Goal: Find specific page/section: Find specific page/section

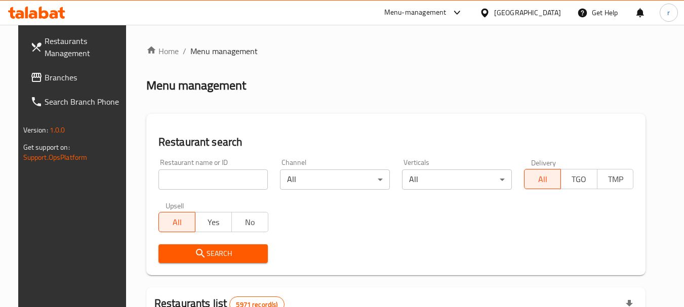
click at [55, 83] on span "Branches" at bounding box center [85, 77] width 80 height 12
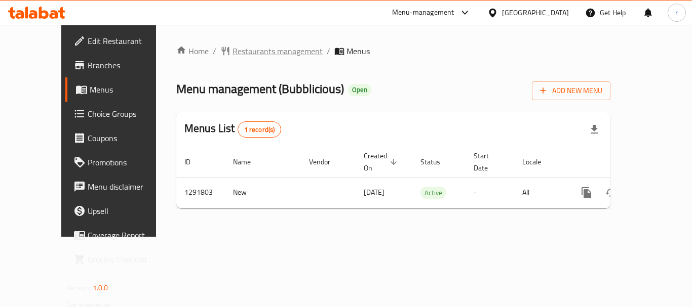
click at [232, 48] on span "Restaurants management" at bounding box center [277, 51] width 90 height 12
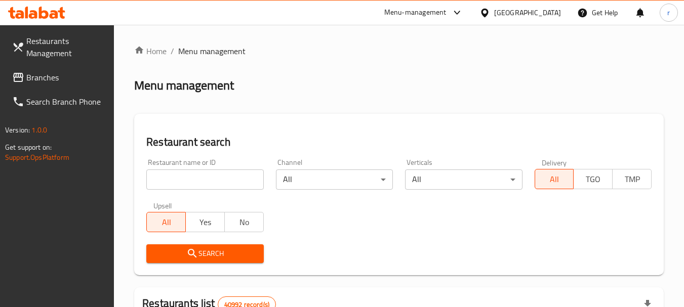
click at [190, 184] on input "search" at bounding box center [204, 180] width 117 height 20
paste input "698884"
type input "698884"
click at [192, 248] on span "Search" at bounding box center [204, 254] width 101 height 13
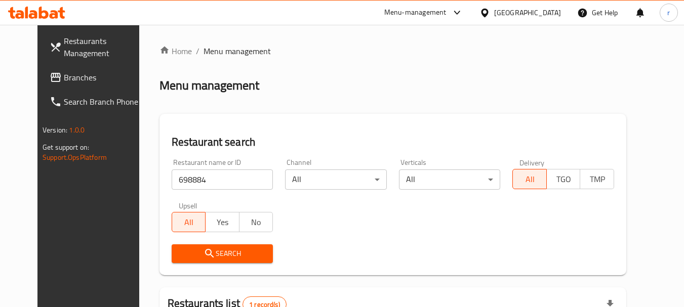
scroll to position [132, 0]
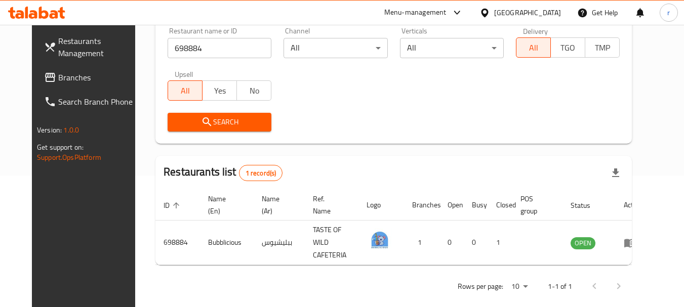
click at [521, 14] on div "[GEOGRAPHIC_DATA]" at bounding box center [527, 12] width 67 height 11
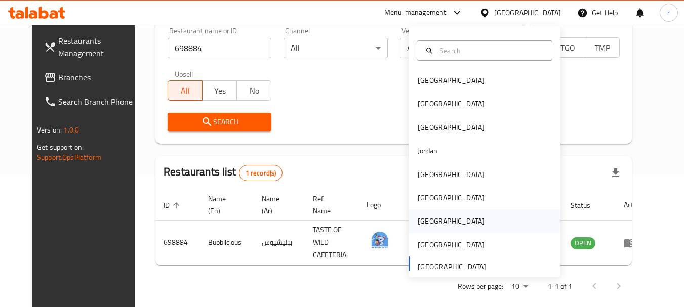
click at [418, 222] on div "[GEOGRAPHIC_DATA]" at bounding box center [451, 221] width 67 height 11
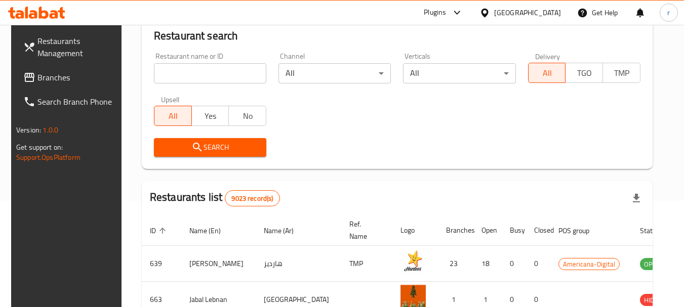
scroll to position [132, 0]
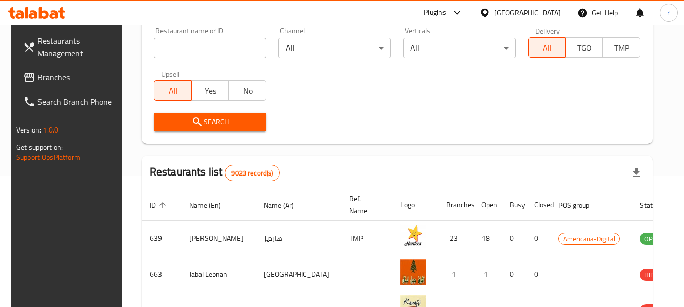
click at [45, 82] on span "Branches" at bounding box center [77, 77] width 80 height 12
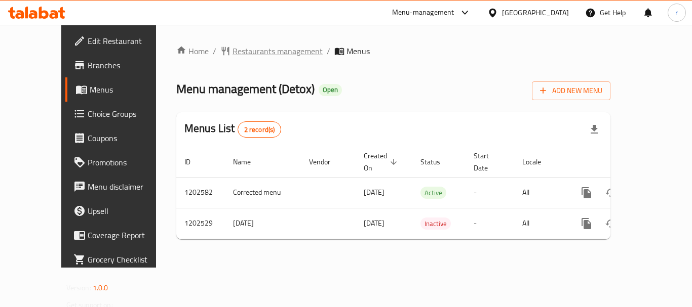
click at [232, 46] on span "Restaurants management" at bounding box center [277, 51] width 90 height 12
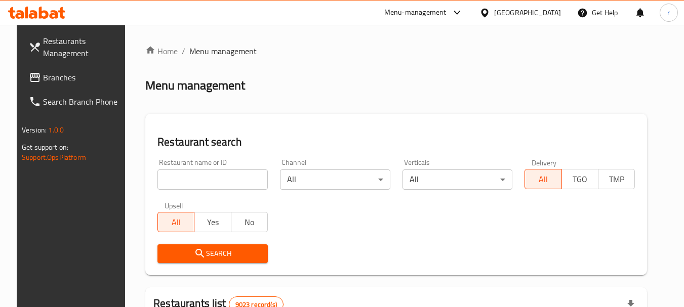
click at [197, 182] on input "search" at bounding box center [212, 180] width 110 height 20
paste input "669260"
type input "669260"
click at [194, 257] on icon "submit" at bounding box center [200, 254] width 12 height 12
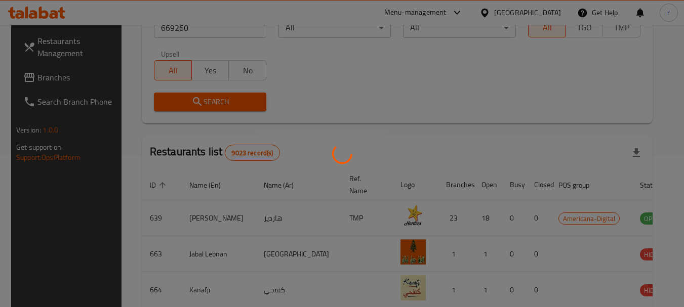
scroll to position [136, 0]
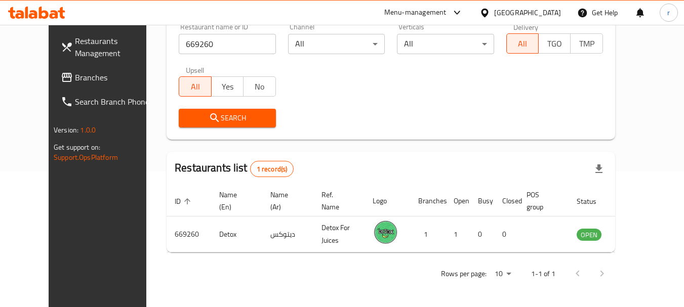
click at [490, 10] on icon at bounding box center [485, 13] width 11 height 11
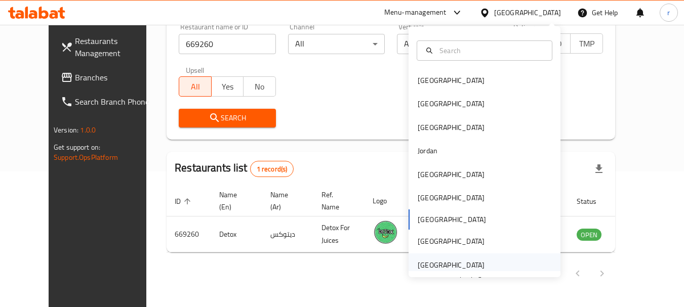
click at [425, 266] on div "[GEOGRAPHIC_DATA]" at bounding box center [451, 265] width 67 height 11
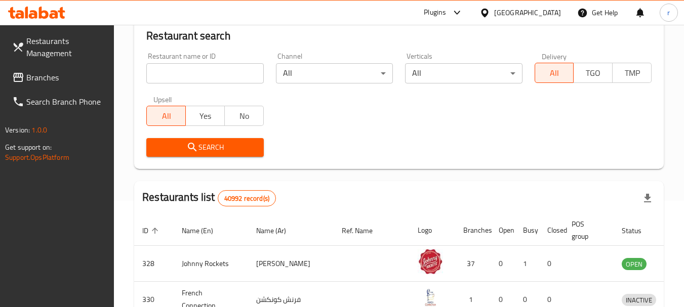
scroll to position [136, 0]
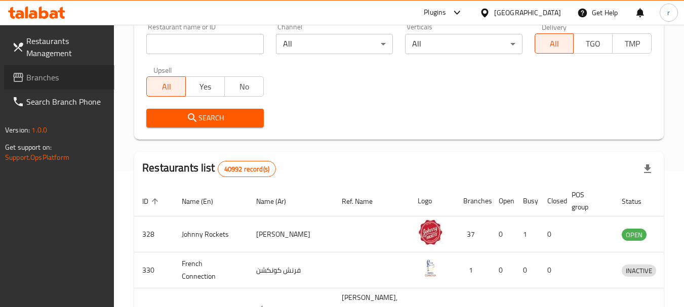
drag, startPoint x: 39, startPoint y: 78, endPoint x: 46, endPoint y: 75, distance: 7.3
click at [39, 78] on span "Branches" at bounding box center [66, 77] width 80 height 12
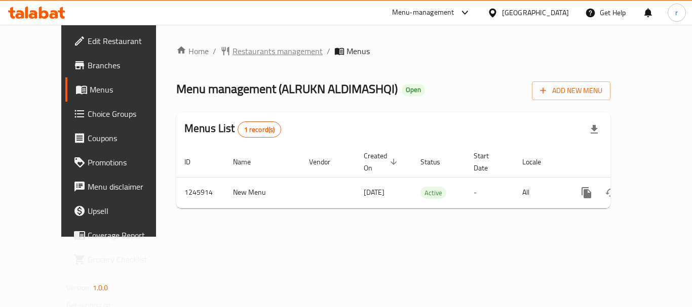
click at [232, 53] on span "Restaurants management" at bounding box center [277, 51] width 90 height 12
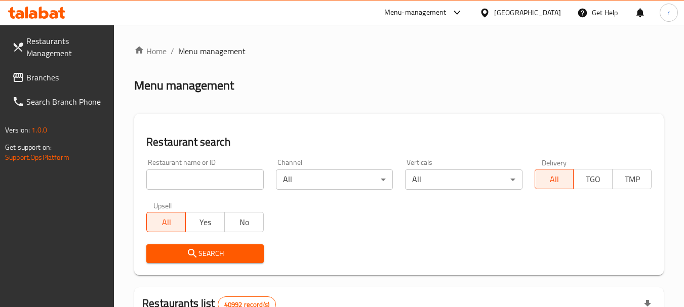
click at [184, 182] on input "search" at bounding box center [204, 180] width 117 height 20
paste input "682819"
type input "682819"
click at [191, 253] on icon "submit" at bounding box center [192, 254] width 12 height 12
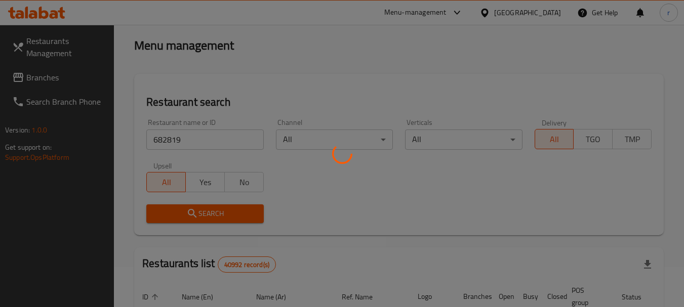
scroll to position [152, 0]
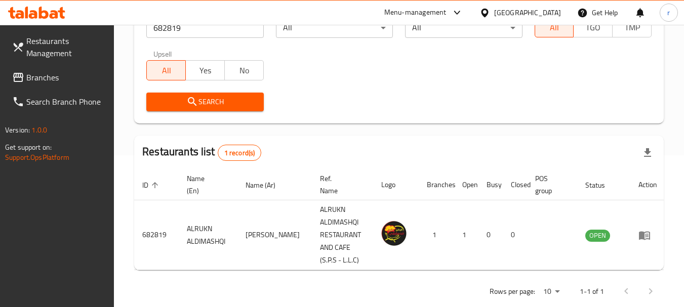
click at [43, 78] on span "Branches" at bounding box center [66, 77] width 80 height 12
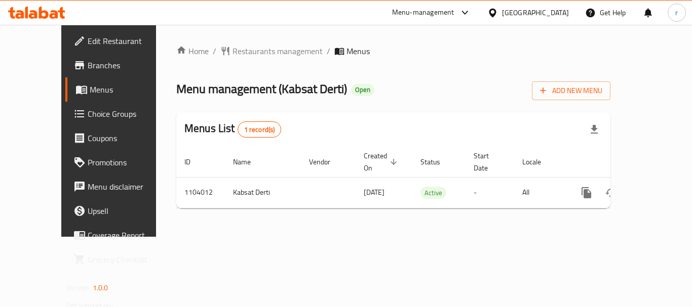
click at [245, 51] on span "Restaurants management" at bounding box center [277, 51] width 90 height 12
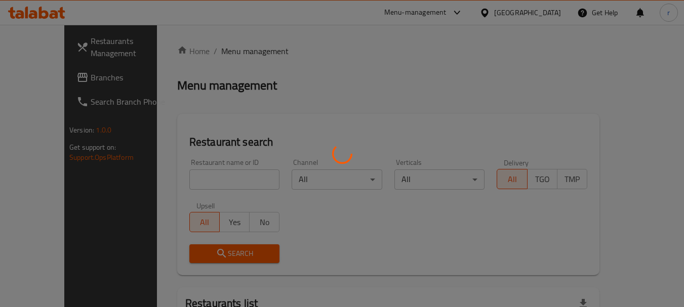
click at [215, 175] on div at bounding box center [342, 153] width 684 height 307
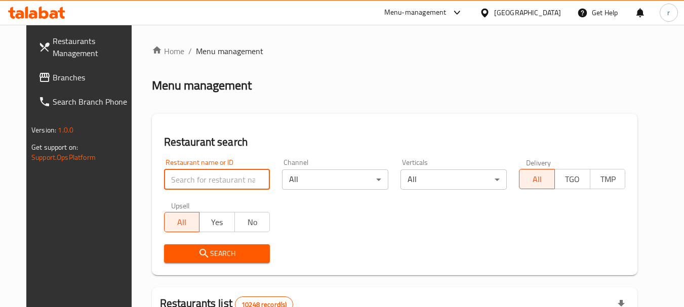
click at [215, 175] on input "search" at bounding box center [217, 180] width 106 height 20
paste input "665310"
type input "665310"
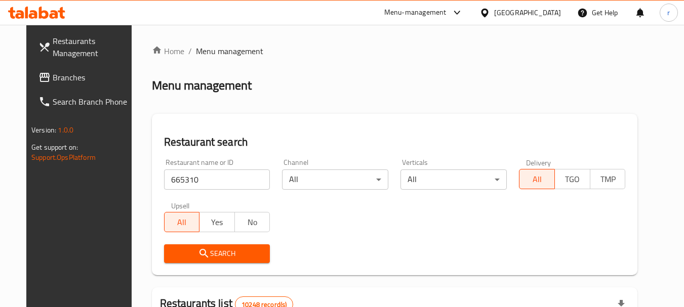
click at [202, 255] on span "Search" at bounding box center [217, 254] width 90 height 13
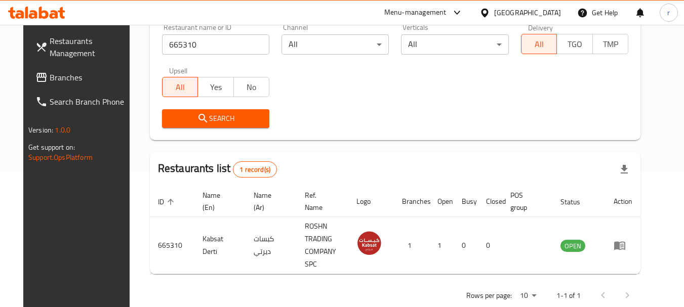
scroll to position [136, 0]
click at [488, 12] on icon at bounding box center [484, 12] width 7 height 9
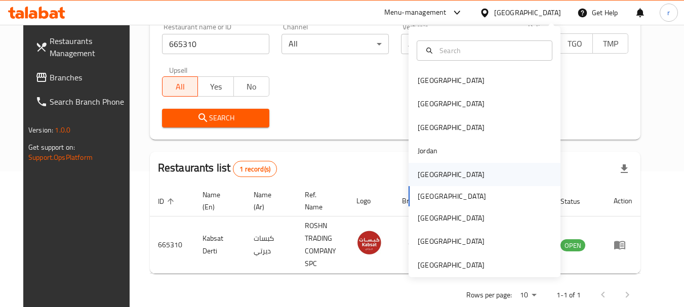
click at [418, 172] on div "[GEOGRAPHIC_DATA]" at bounding box center [451, 174] width 67 height 11
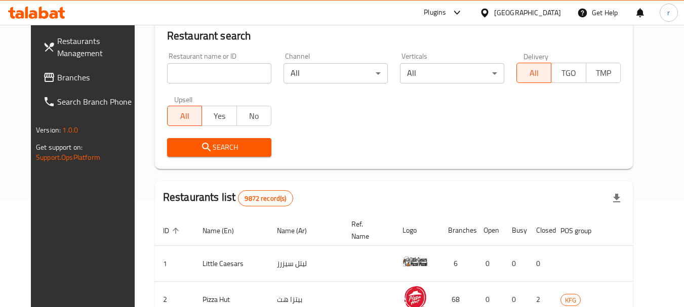
scroll to position [136, 0]
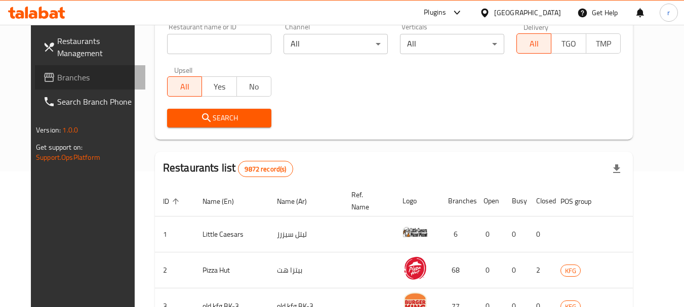
drag, startPoint x: 26, startPoint y: 77, endPoint x: 33, endPoint y: 73, distance: 8.6
click at [43, 77] on span at bounding box center [50, 77] width 14 height 12
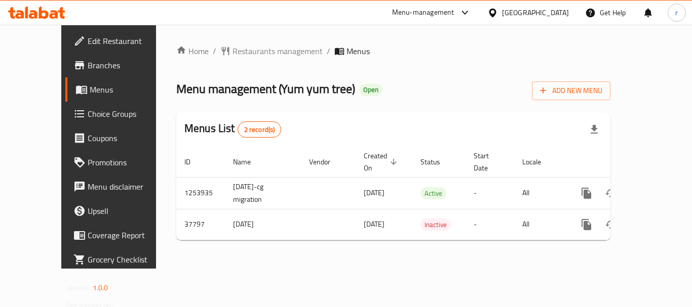
click at [232, 45] on span "Restaurants management" at bounding box center [277, 51] width 90 height 12
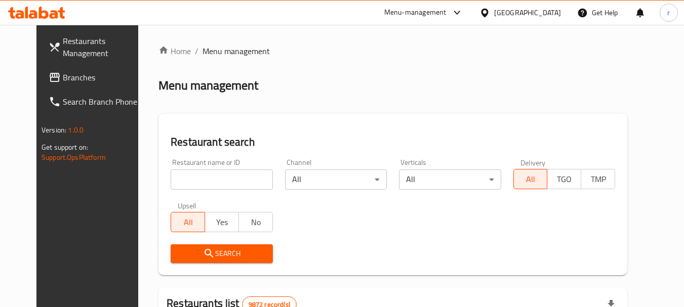
click at [183, 176] on input "search" at bounding box center [222, 180] width 102 height 20
paste input "19509"
type input "19509"
click at [180, 256] on span "Search" at bounding box center [222, 254] width 86 height 13
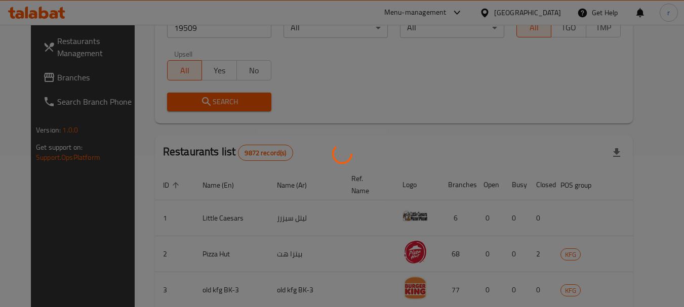
scroll to position [136, 0]
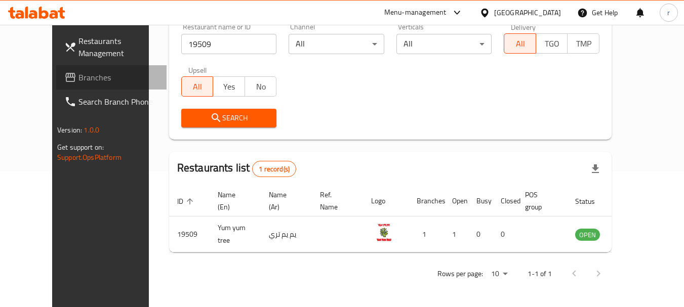
click at [78, 76] on span "Branches" at bounding box center [118, 77] width 80 height 12
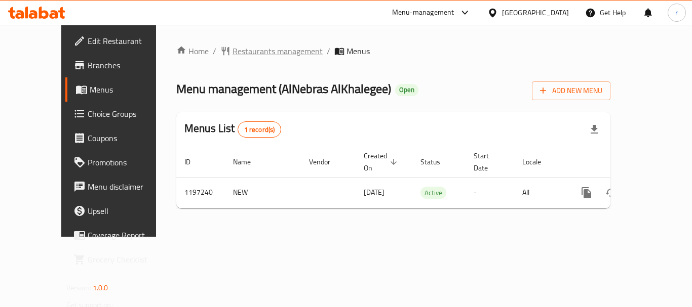
click at [232, 55] on span "Restaurants management" at bounding box center [277, 51] width 90 height 12
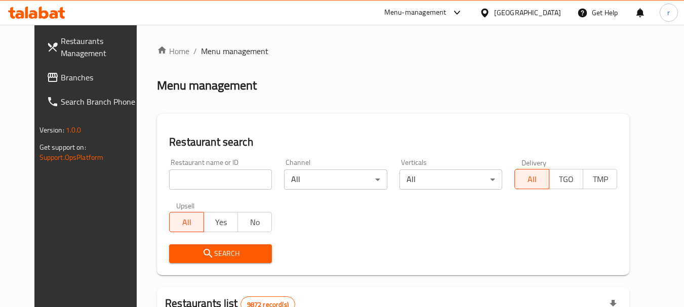
click at [191, 180] on input "search" at bounding box center [220, 180] width 103 height 20
paste input "668028"
type input "668028"
click at [202, 252] on icon "submit" at bounding box center [208, 254] width 12 height 12
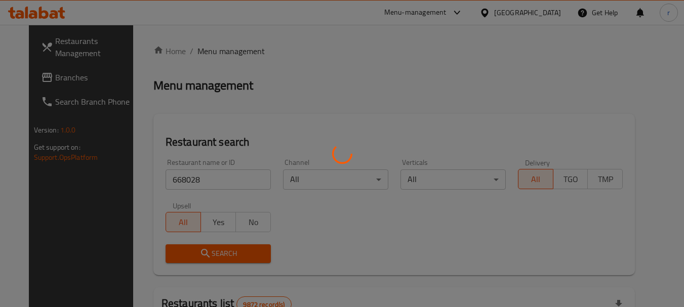
scroll to position [152, 0]
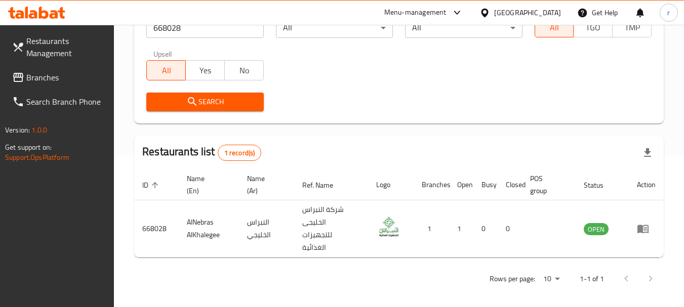
click at [490, 14] on icon at bounding box center [485, 13] width 11 height 11
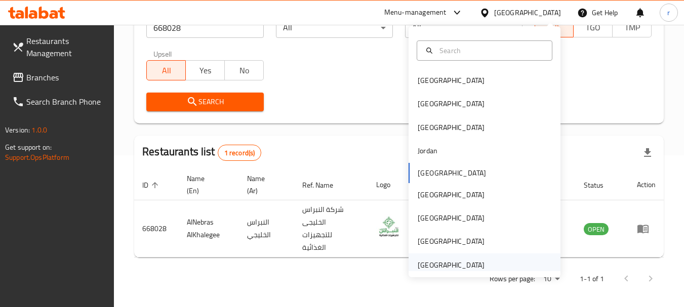
click at [449, 264] on div "[GEOGRAPHIC_DATA]" at bounding box center [451, 265] width 67 height 11
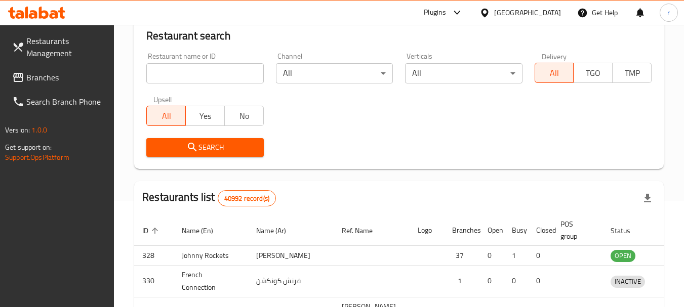
scroll to position [152, 0]
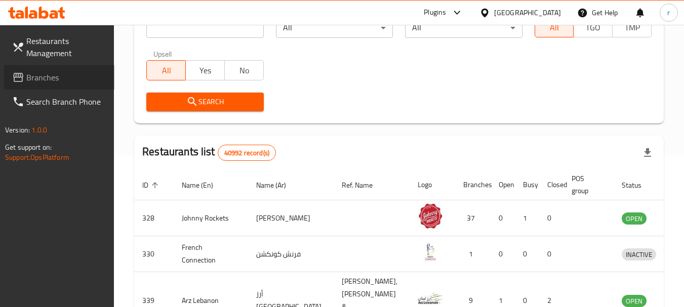
click at [33, 72] on span "Branches" at bounding box center [66, 77] width 80 height 12
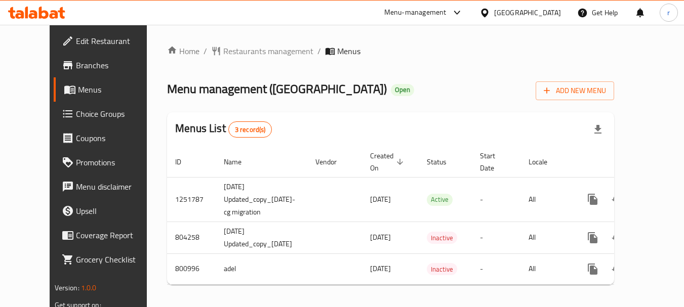
click at [227, 55] on span "Restaurants management" at bounding box center [268, 51] width 90 height 12
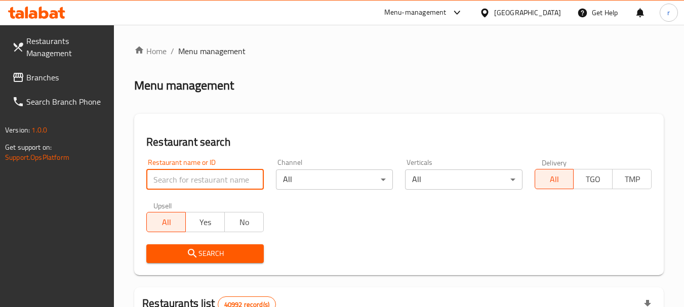
click at [176, 179] on input "search" at bounding box center [204, 180] width 117 height 20
paste input "653835"
type input "653835"
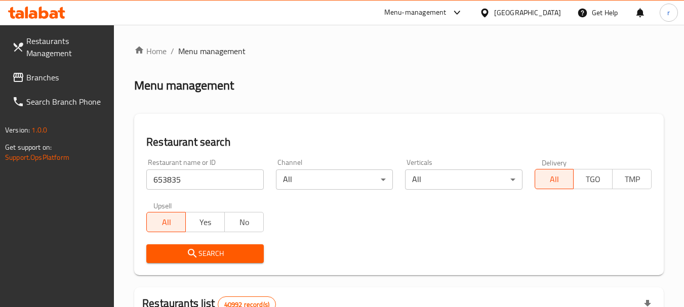
click at [204, 251] on span "Search" at bounding box center [204, 254] width 101 height 13
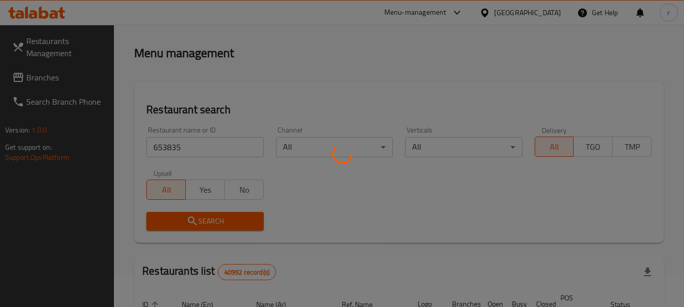
scroll to position [101, 0]
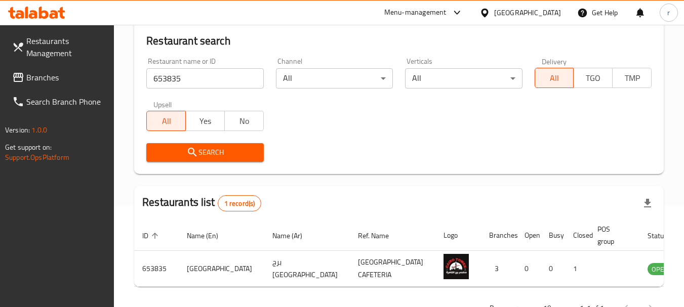
click at [60, 76] on span "Branches" at bounding box center [66, 77] width 80 height 12
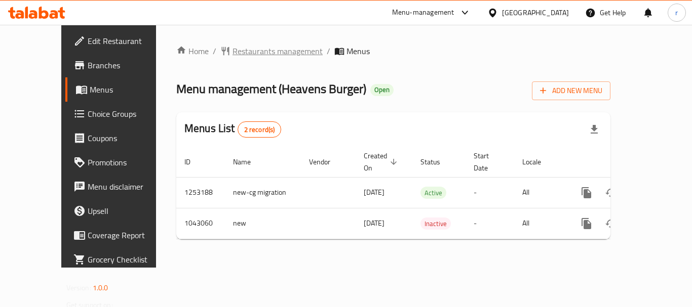
click at [232, 49] on span "Restaurants management" at bounding box center [277, 51] width 90 height 12
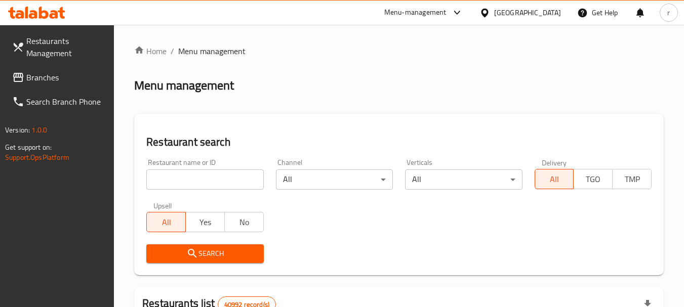
click at [193, 174] on input "search" at bounding box center [204, 180] width 117 height 20
paste input "662205"
type input "662205"
click at [191, 254] on icon "submit" at bounding box center [192, 254] width 12 height 12
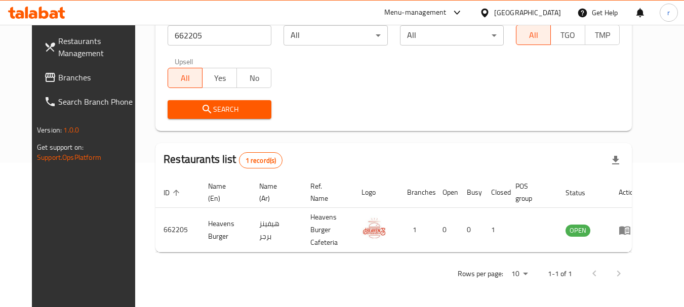
scroll to position [136, 0]
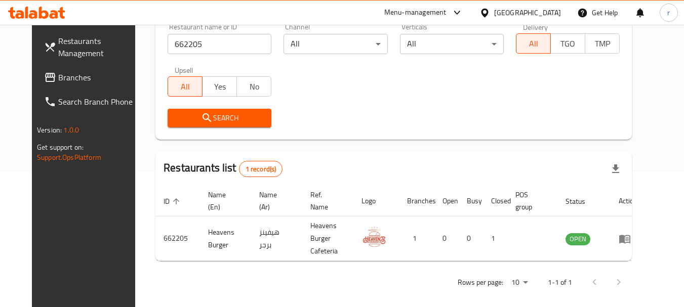
click at [520, 4] on div "United Arab Emirates" at bounding box center [520, 13] width 98 height 24
click at [482, 11] on icon at bounding box center [485, 13] width 11 height 11
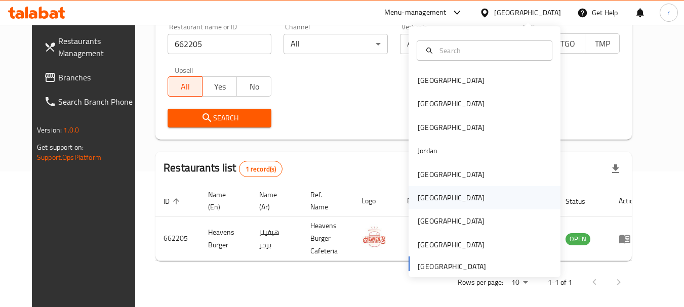
click at [421, 195] on div "Oman" at bounding box center [451, 197] width 67 height 11
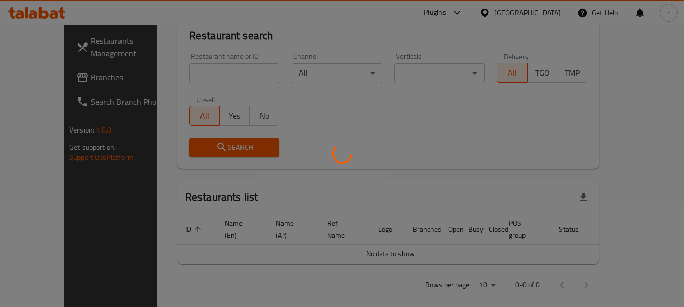
scroll to position [136, 0]
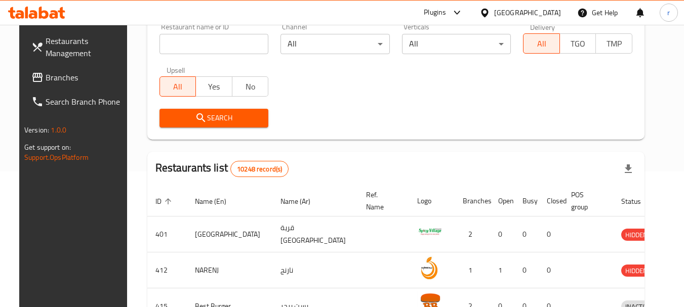
click at [55, 77] on span "Branches" at bounding box center [86, 77] width 80 height 12
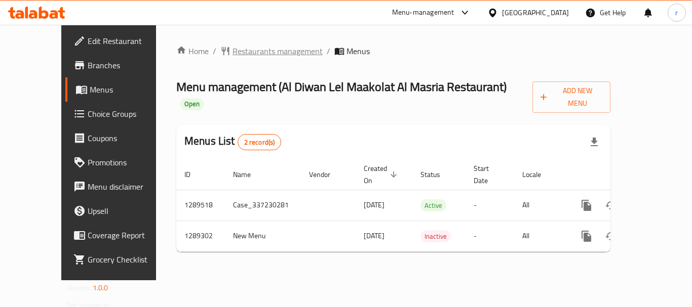
click at [239, 48] on span "Restaurants management" at bounding box center [277, 51] width 90 height 12
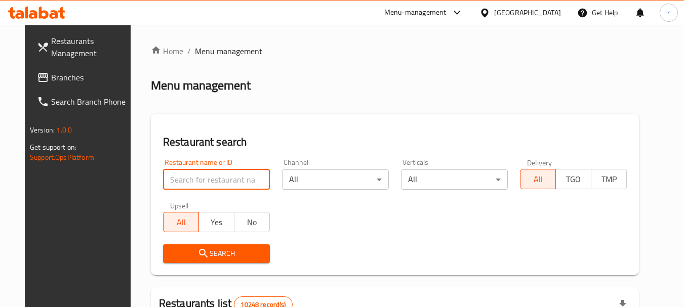
click at [211, 181] on input "search" at bounding box center [216, 180] width 107 height 20
paste input "697533"
type input "697533"
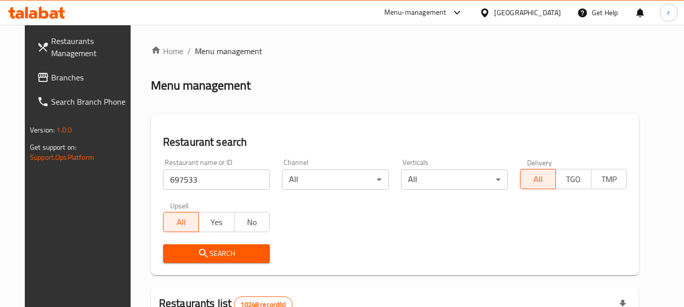
click at [198, 249] on icon "submit" at bounding box center [203, 254] width 12 height 12
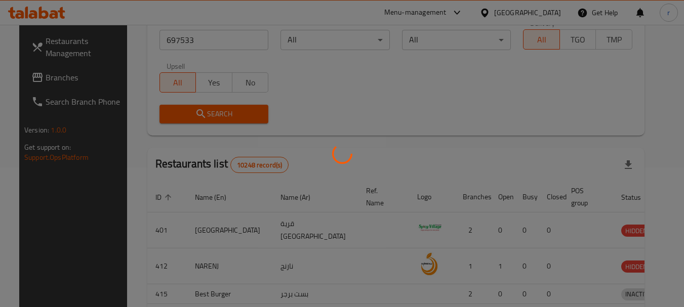
scroll to position [152, 0]
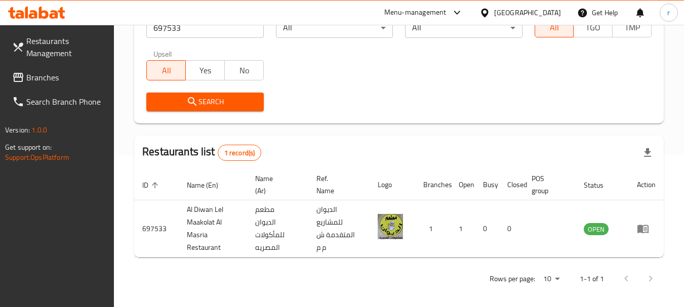
click at [490, 11] on icon at bounding box center [485, 13] width 11 height 11
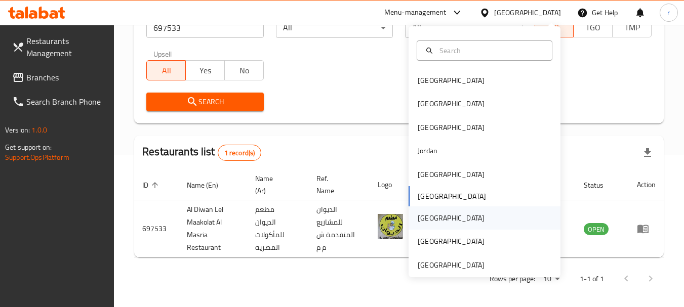
click at [424, 213] on div "[GEOGRAPHIC_DATA]" at bounding box center [451, 218] width 67 height 11
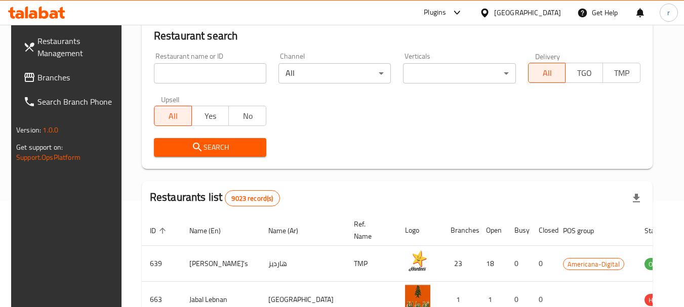
scroll to position [152, 0]
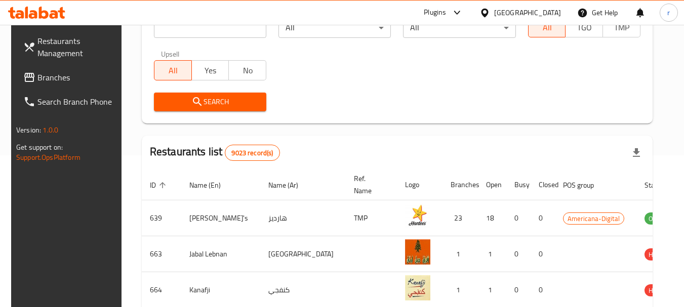
click at [37, 80] on span "Branches" at bounding box center [77, 77] width 80 height 12
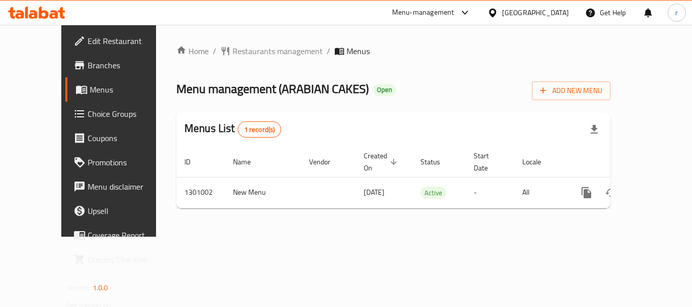
click at [232, 53] on span "Restaurants management" at bounding box center [277, 51] width 90 height 12
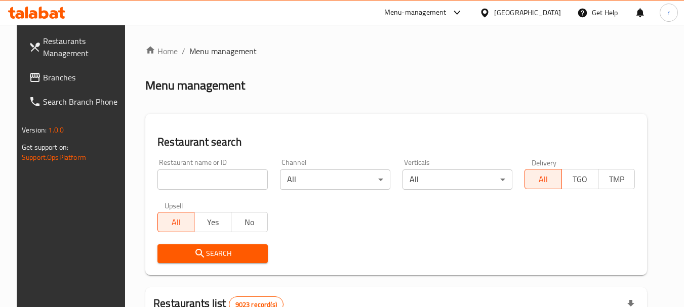
click at [211, 175] on input "search" at bounding box center [212, 180] width 110 height 20
paste input "700898"
type input "700898"
click at [220, 255] on span "Search" at bounding box center [213, 254] width 94 height 13
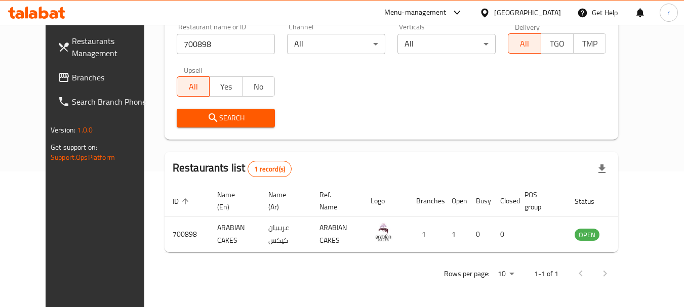
scroll to position [136, 0]
drag, startPoint x: 53, startPoint y: 83, endPoint x: 247, endPoint y: 20, distance: 204.3
click at [72, 83] on span "Branches" at bounding box center [112, 77] width 80 height 12
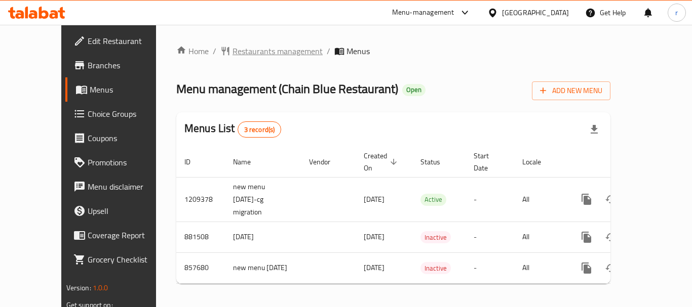
click at [237, 53] on span "Restaurants management" at bounding box center [277, 51] width 90 height 12
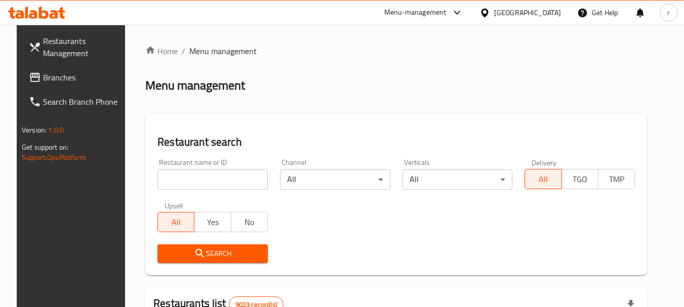
click at [210, 177] on input "search" at bounding box center [212, 180] width 110 height 20
paste input "656595"
type input "656595"
click at [202, 248] on span "Search" at bounding box center [213, 254] width 94 height 13
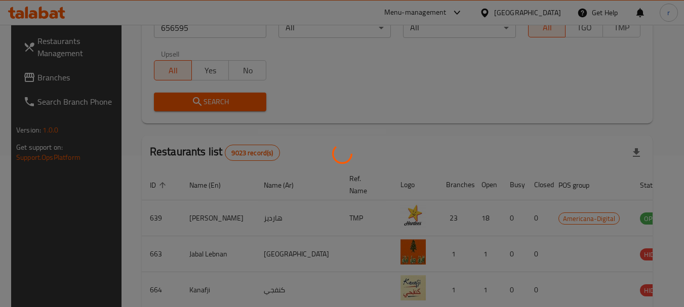
scroll to position [136, 0]
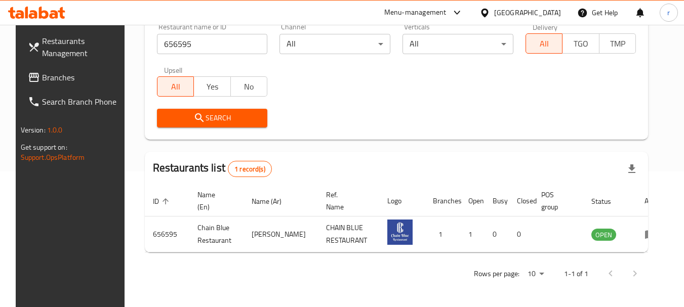
click at [553, 14] on div "Qatar" at bounding box center [527, 12] width 67 height 11
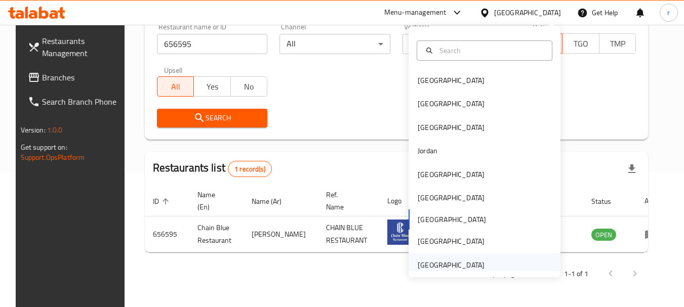
click at [457, 267] on div "[GEOGRAPHIC_DATA]" at bounding box center [451, 265] width 67 height 11
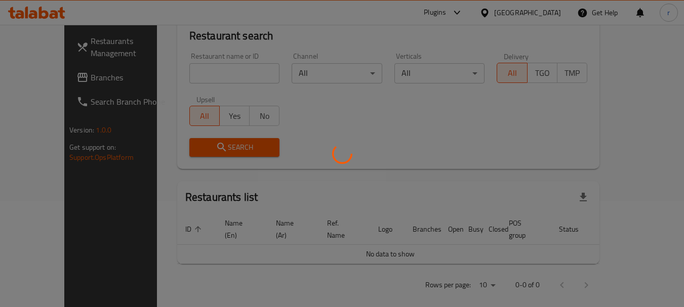
scroll to position [136, 0]
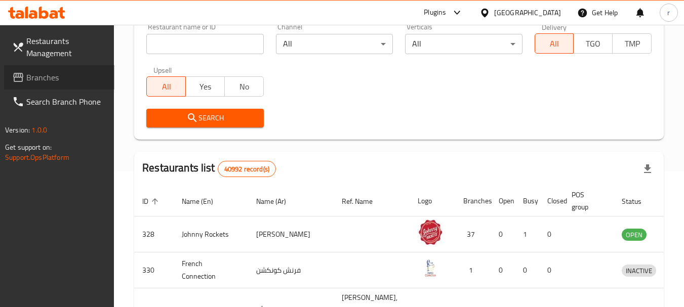
drag, startPoint x: 51, startPoint y: 77, endPoint x: 82, endPoint y: 56, distance: 36.8
click at [51, 77] on span "Branches" at bounding box center [66, 77] width 80 height 12
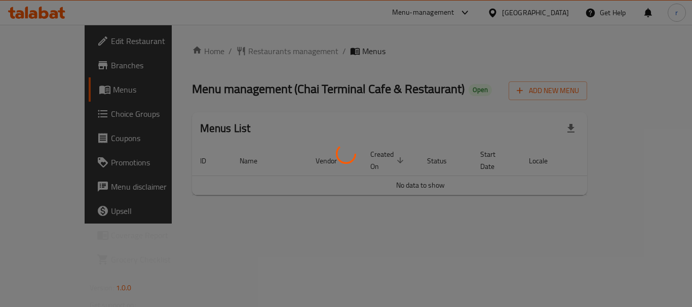
click at [229, 50] on div at bounding box center [346, 153] width 692 height 307
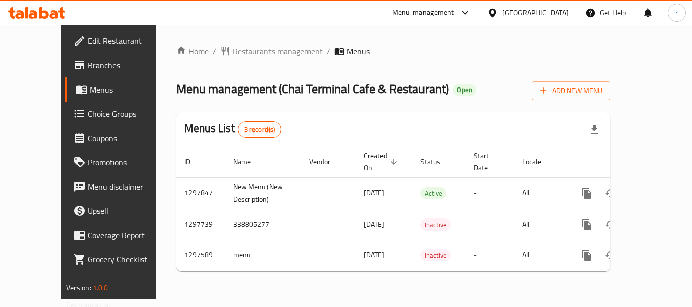
click at [251, 49] on span "Restaurants management" at bounding box center [277, 51] width 90 height 12
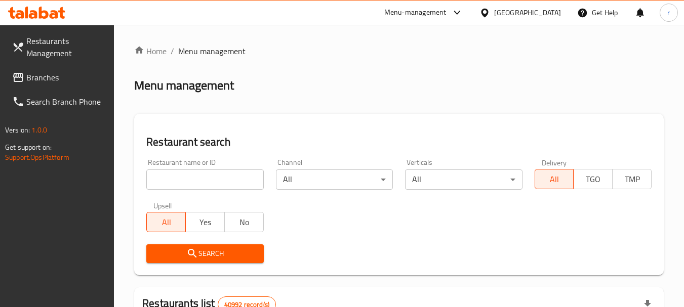
click at [211, 183] on input "search" at bounding box center [204, 180] width 117 height 20
paste input "700539"
type input "700539"
click at [214, 248] on span "Search" at bounding box center [204, 254] width 101 height 13
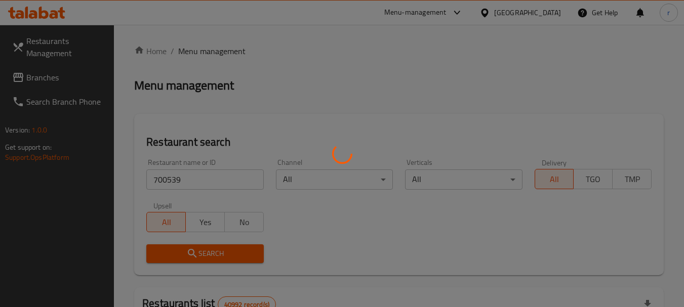
scroll to position [152, 0]
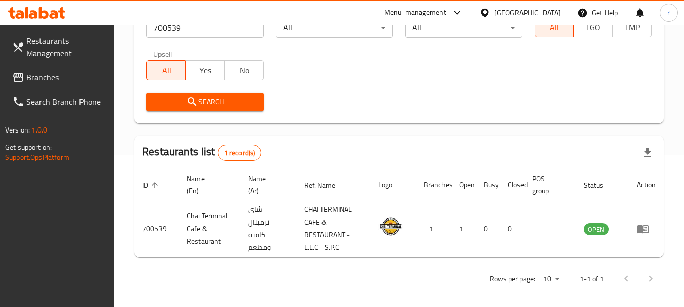
drag, startPoint x: 67, startPoint y: 73, endPoint x: 168, endPoint y: 21, distance: 113.7
click at [67, 72] on span "Branches" at bounding box center [66, 77] width 80 height 12
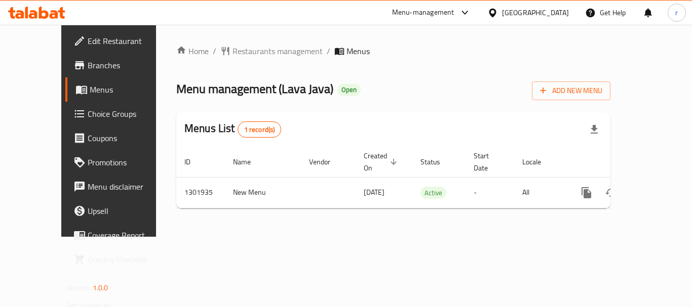
click at [234, 51] on span "Restaurants management" at bounding box center [277, 51] width 90 height 12
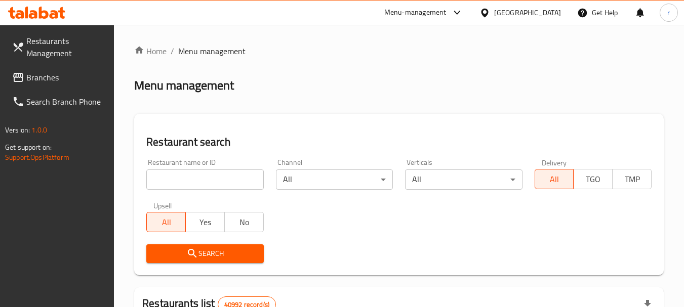
click at [186, 182] on input "search" at bounding box center [204, 180] width 117 height 20
paste input "702083"
type input "702083"
click at [199, 248] on span "Search" at bounding box center [204, 254] width 101 height 13
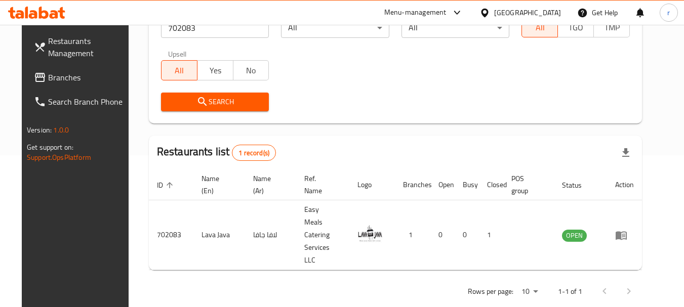
scroll to position [144, 0]
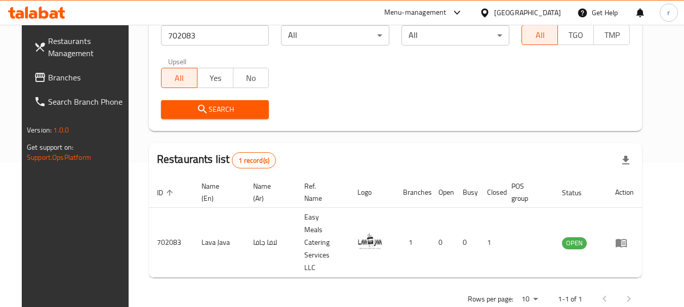
click at [52, 81] on span "Branches" at bounding box center [88, 77] width 80 height 12
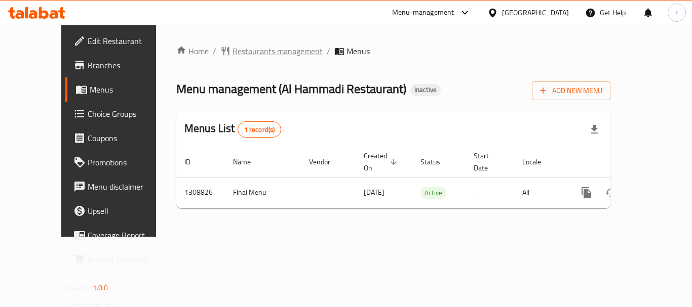
click at [240, 56] on span "Restaurants management" at bounding box center [277, 51] width 90 height 12
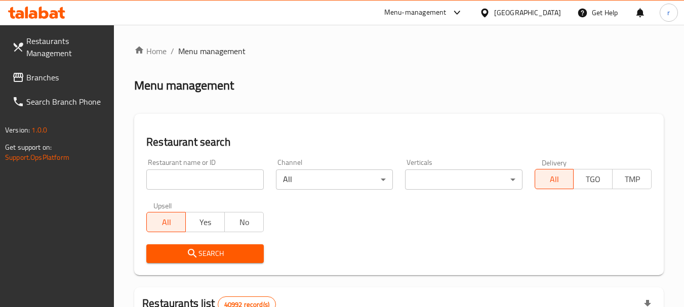
click at [206, 174] on input "search" at bounding box center [204, 180] width 117 height 20
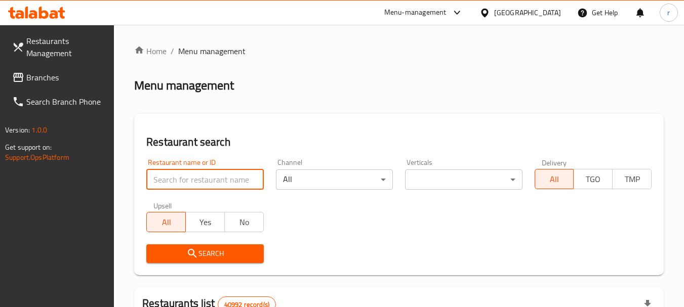
paste input "705063"
type input "705063"
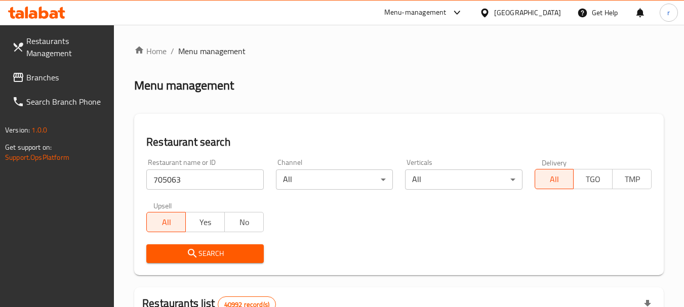
click at [186, 252] on span "Search" at bounding box center [204, 254] width 101 height 13
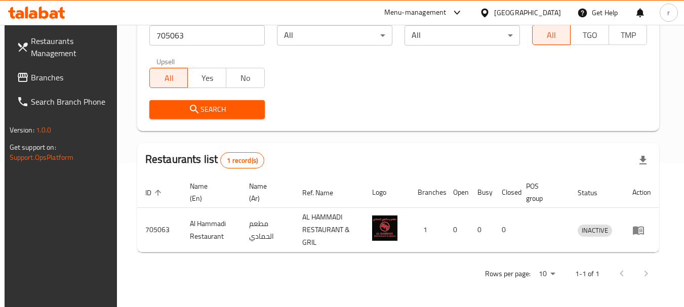
scroll to position [144, 0]
click at [524, 8] on div "[GEOGRAPHIC_DATA]" at bounding box center [527, 12] width 67 height 11
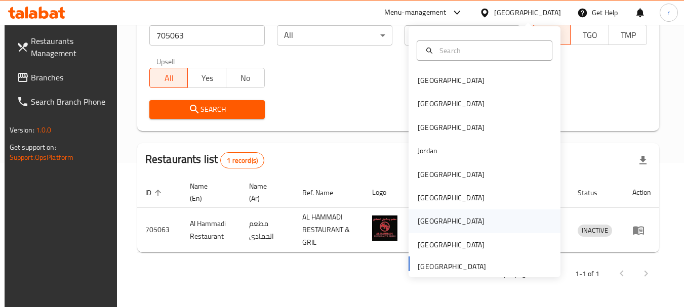
click at [410, 217] on div "Qatar" at bounding box center [451, 221] width 83 height 23
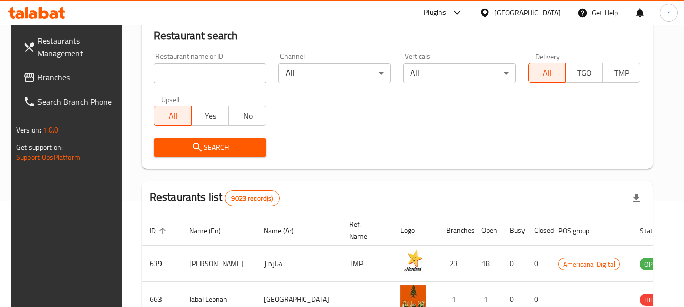
scroll to position [144, 0]
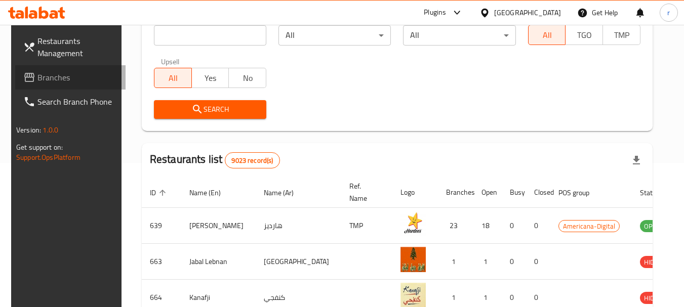
click at [52, 73] on span "Branches" at bounding box center [77, 77] width 80 height 12
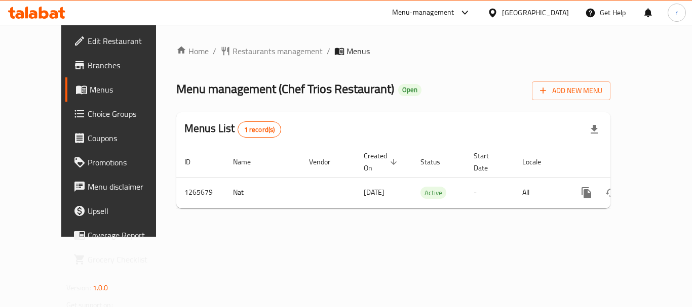
click at [248, 52] on span "Restaurants management" at bounding box center [277, 51] width 90 height 12
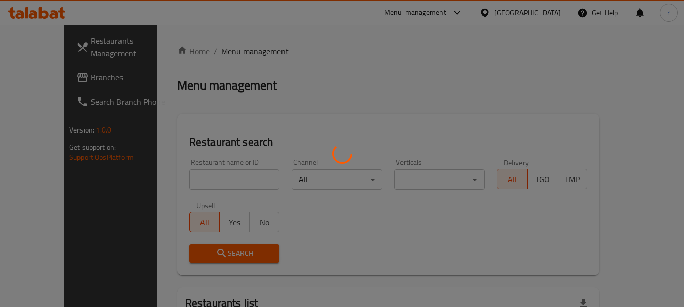
click at [197, 180] on div at bounding box center [342, 153] width 684 height 307
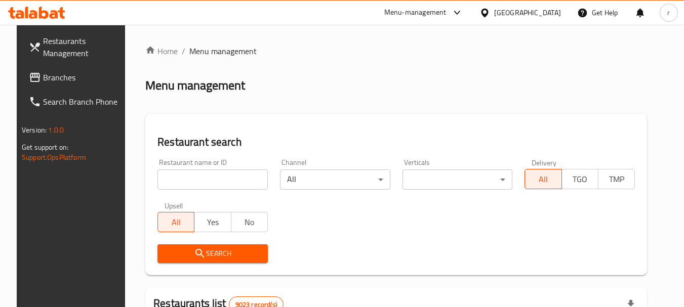
click at [182, 175] on input "search" at bounding box center [212, 180] width 110 height 20
paste input "686914"
type input "686914"
click at [195, 256] on icon "submit" at bounding box center [199, 253] width 9 height 9
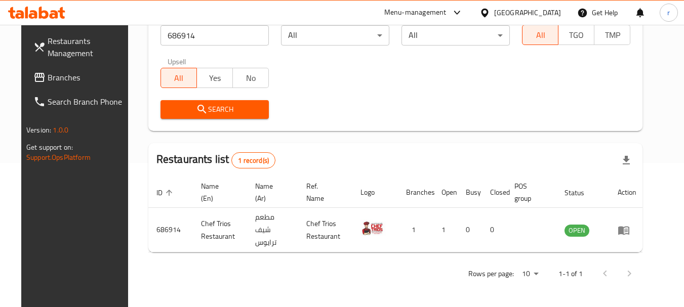
scroll to position [136, 0]
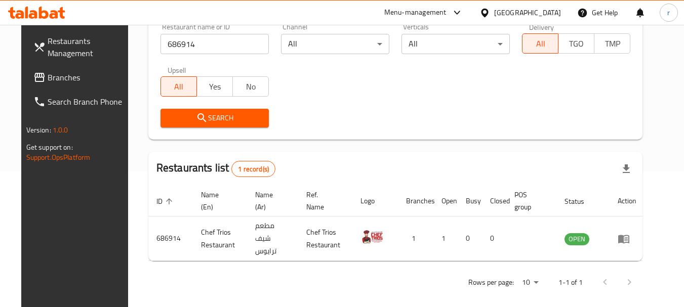
click at [494, 9] on div at bounding box center [487, 12] width 15 height 11
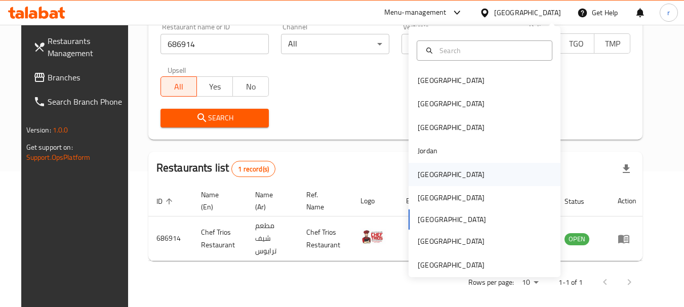
click at [421, 176] on div "[GEOGRAPHIC_DATA]" at bounding box center [451, 174] width 67 height 11
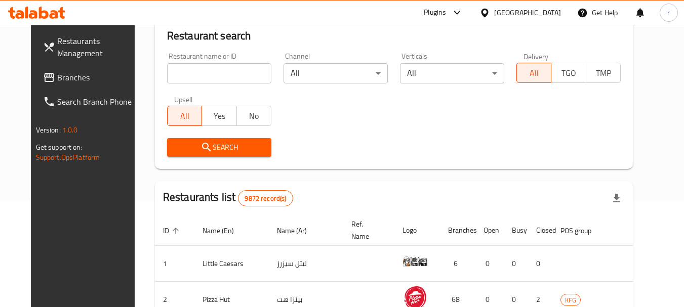
scroll to position [136, 0]
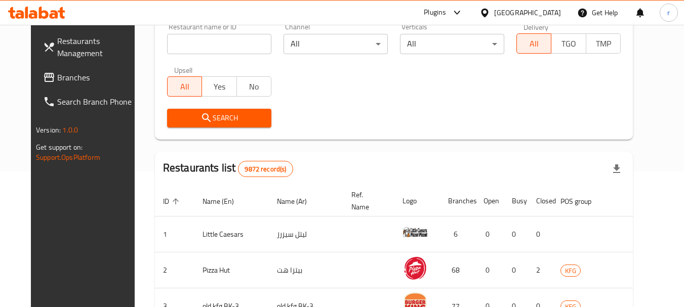
click at [67, 84] on link "Branches" at bounding box center [90, 77] width 110 height 24
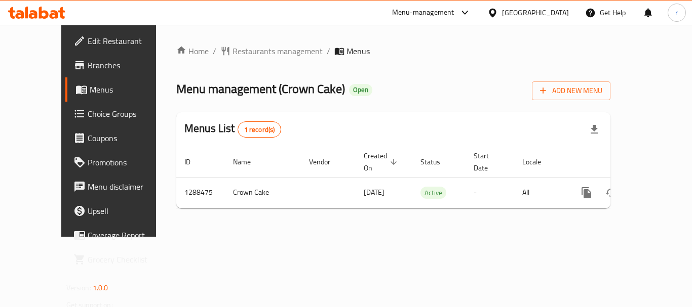
click at [232, 53] on span "Restaurants management" at bounding box center [277, 51] width 90 height 12
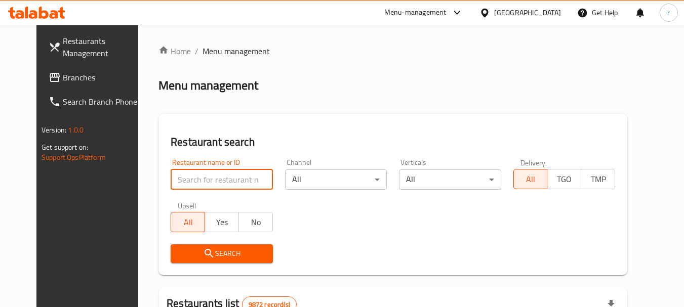
click at [195, 180] on input "search" at bounding box center [222, 180] width 102 height 20
paste input "697194"
type input "697194"
click at [196, 239] on div "Search" at bounding box center [222, 254] width 114 height 31
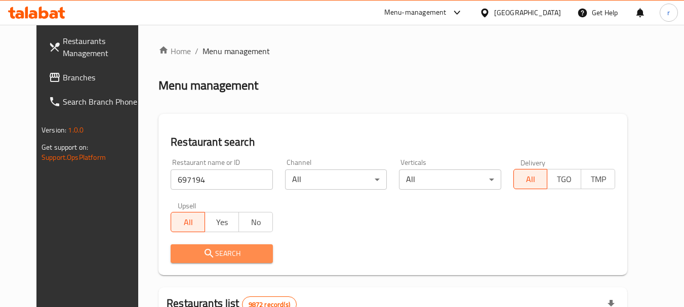
click at [200, 250] on span "Search" at bounding box center [222, 254] width 86 height 13
click at [200, 250] on div at bounding box center [342, 153] width 684 height 307
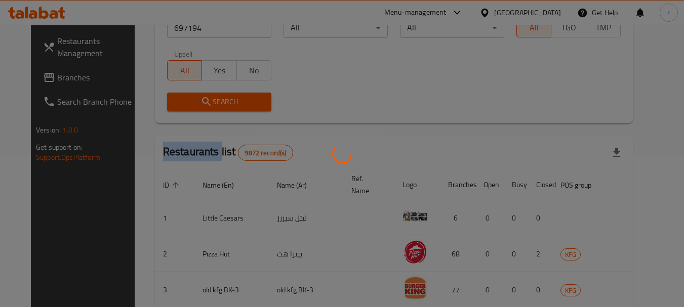
scroll to position [144, 0]
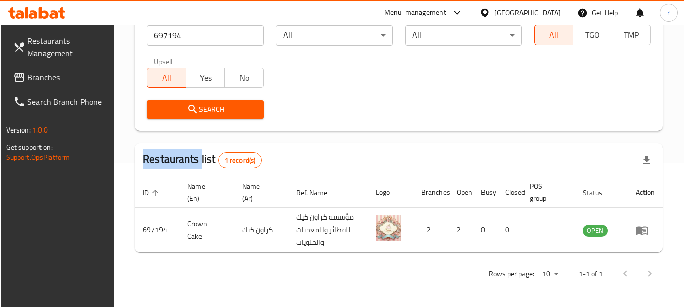
click at [38, 79] on span "Branches" at bounding box center [67, 77] width 80 height 12
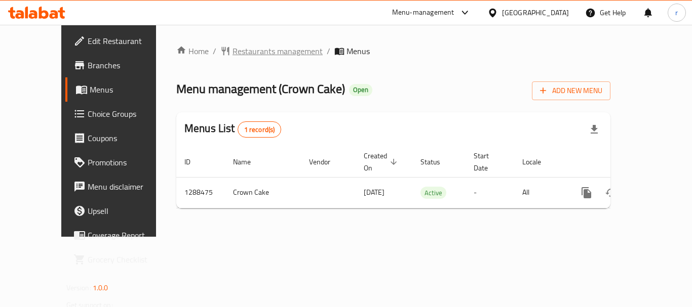
click at [232, 50] on span "Restaurants management" at bounding box center [277, 51] width 90 height 12
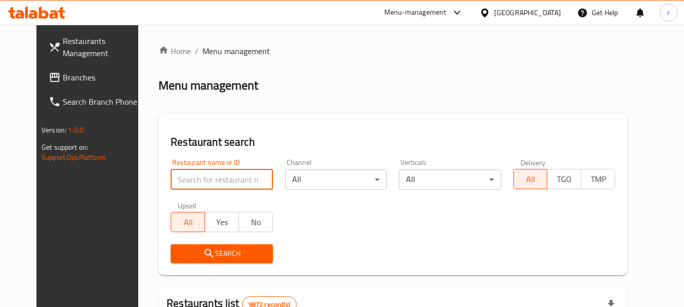
click at [193, 177] on input "search" at bounding box center [222, 180] width 102 height 20
paste input "697194"
type input "697194"
click at [199, 253] on span "Search" at bounding box center [222, 254] width 86 height 13
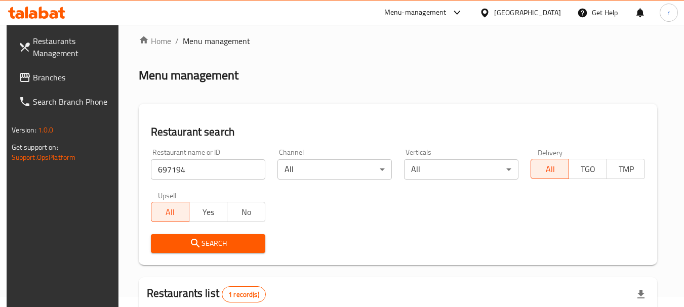
scroll to position [144, 0]
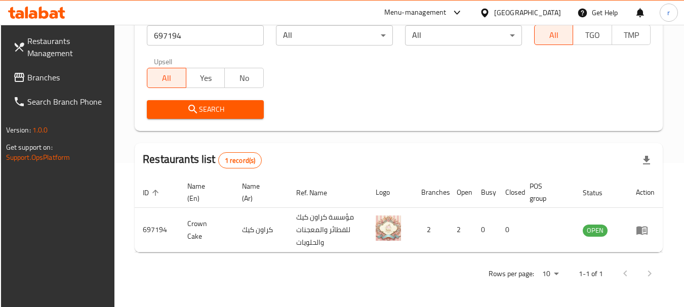
click at [553, 14] on div "[GEOGRAPHIC_DATA]" at bounding box center [527, 12] width 67 height 11
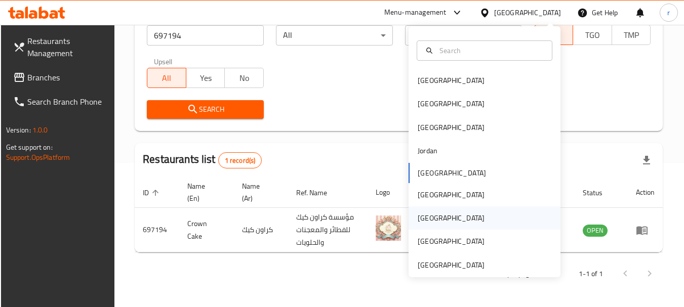
click at [418, 220] on div "[GEOGRAPHIC_DATA]" at bounding box center [451, 218] width 67 height 11
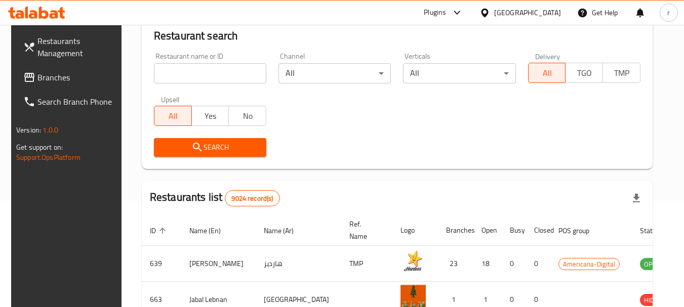
scroll to position [144, 0]
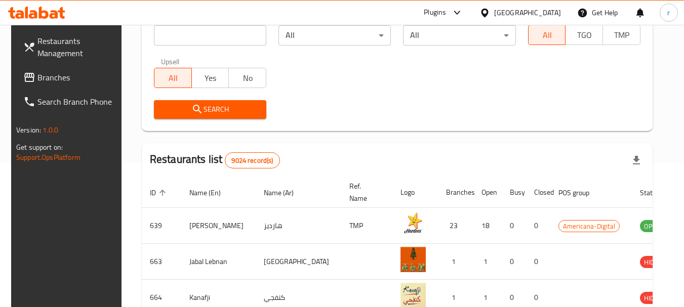
click at [62, 77] on span "Branches" at bounding box center [77, 77] width 80 height 12
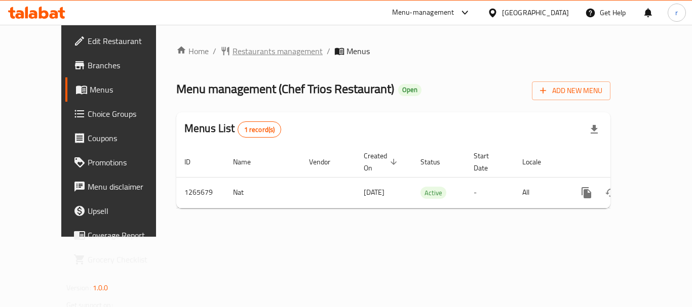
click at [232, 56] on span "Restaurants management" at bounding box center [277, 51] width 90 height 12
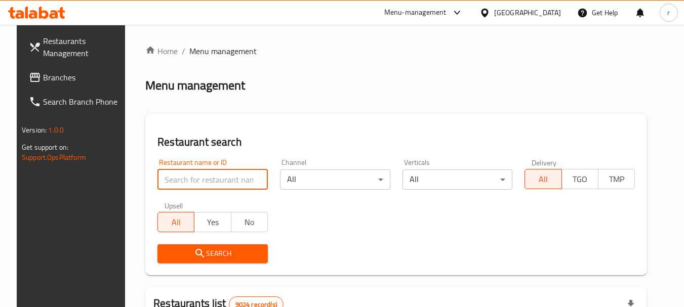
click at [186, 179] on input "search" at bounding box center [212, 180] width 110 height 20
paste input "686914"
type input "686914"
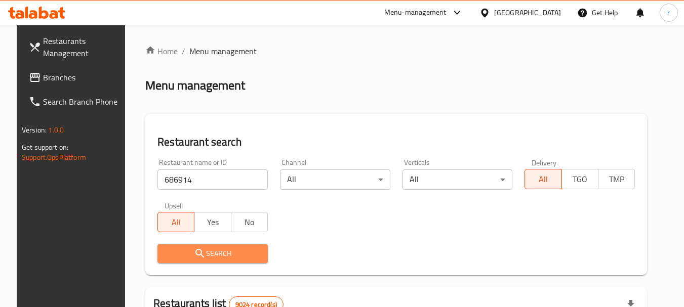
click at [194, 248] on icon "submit" at bounding box center [200, 254] width 12 height 12
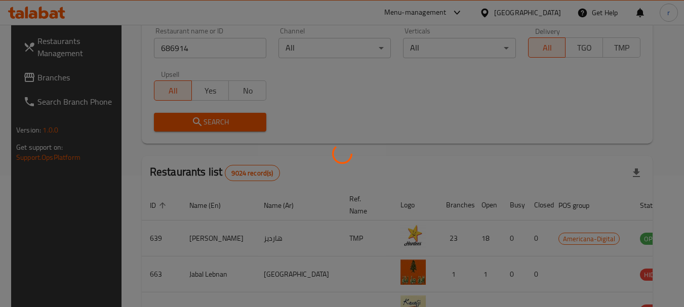
scroll to position [136, 0]
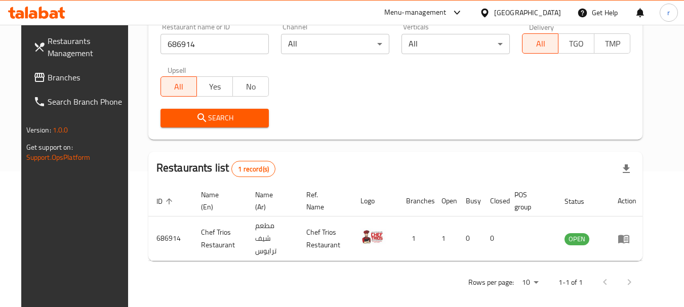
click at [555, 22] on div "[GEOGRAPHIC_DATA]" at bounding box center [520, 13] width 98 height 24
click at [554, 16] on div "[GEOGRAPHIC_DATA]" at bounding box center [527, 12] width 67 height 11
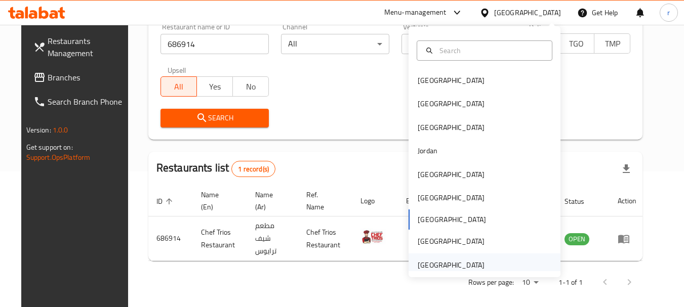
click at [427, 265] on div "[GEOGRAPHIC_DATA]" at bounding box center [451, 265] width 67 height 11
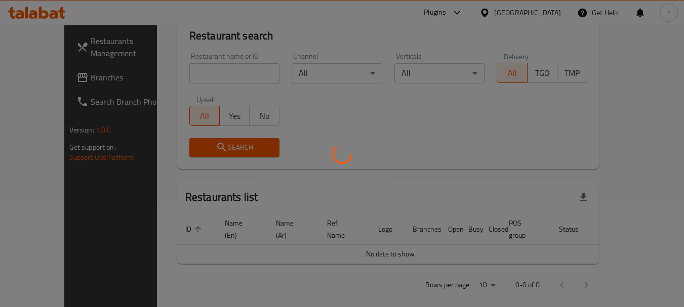
scroll to position [136, 0]
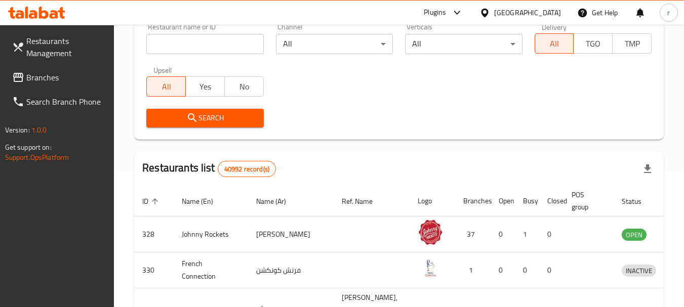
click at [39, 81] on span "Branches" at bounding box center [66, 77] width 80 height 12
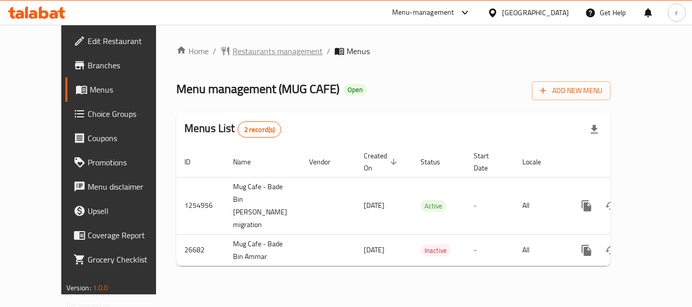
click at [254, 54] on span "Restaurants management" at bounding box center [277, 51] width 90 height 12
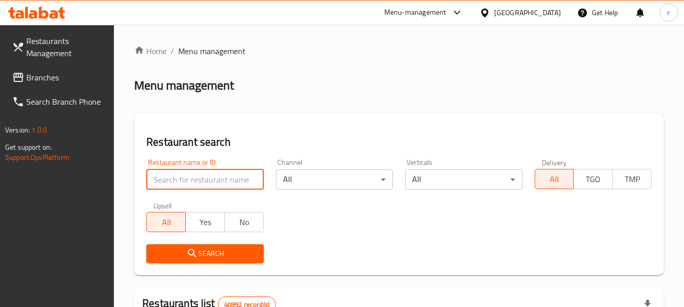
click at [194, 181] on input "search" at bounding box center [204, 180] width 117 height 20
paste input "13910"
type input "13910"
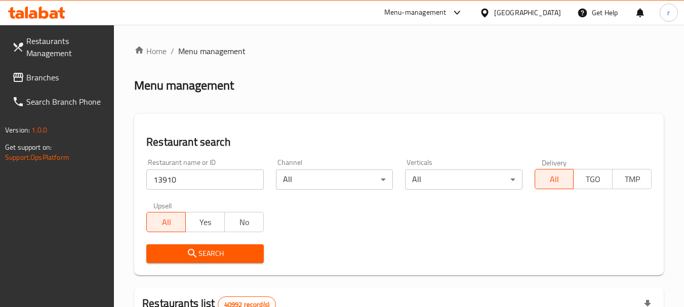
click at [211, 257] on span "Search" at bounding box center [204, 254] width 101 height 13
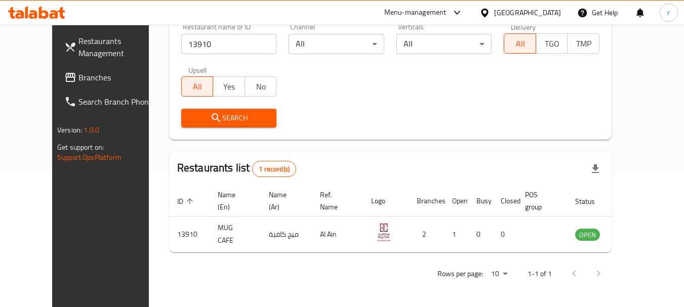
scroll to position [136, 0]
click at [517, 14] on div "[GEOGRAPHIC_DATA]" at bounding box center [527, 12] width 67 height 11
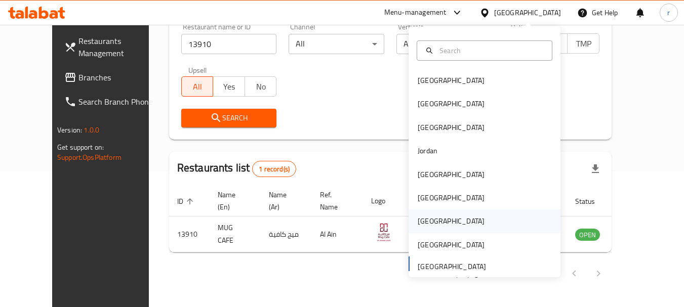
click at [421, 213] on div "[GEOGRAPHIC_DATA]" at bounding box center [451, 221] width 83 height 23
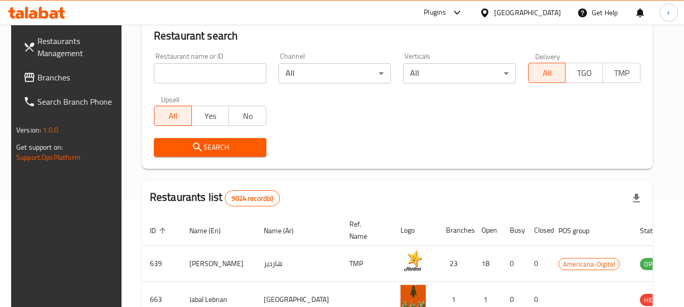
scroll to position [136, 0]
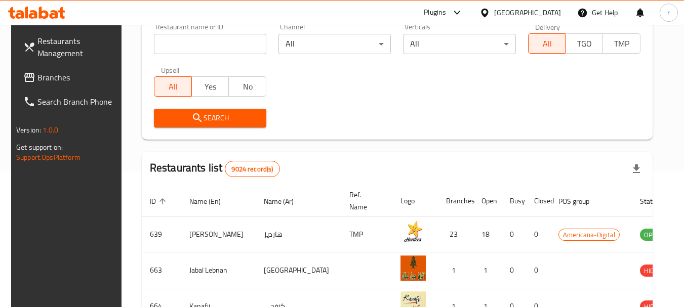
drag, startPoint x: 44, startPoint y: 77, endPoint x: 77, endPoint y: 67, distance: 35.1
click at [44, 77] on span "Branches" at bounding box center [77, 77] width 80 height 12
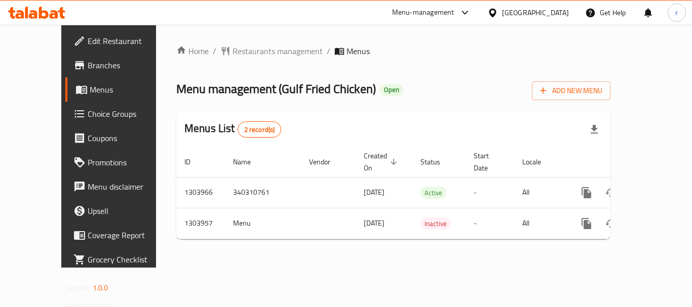
click at [248, 46] on span "Restaurants management" at bounding box center [277, 51] width 90 height 12
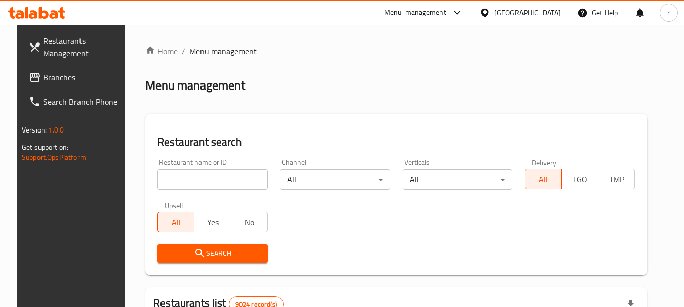
click at [205, 177] on input "search" at bounding box center [212, 180] width 110 height 20
paste input "703031"
type input "703031"
click at [211, 252] on span "Search" at bounding box center [213, 254] width 94 height 13
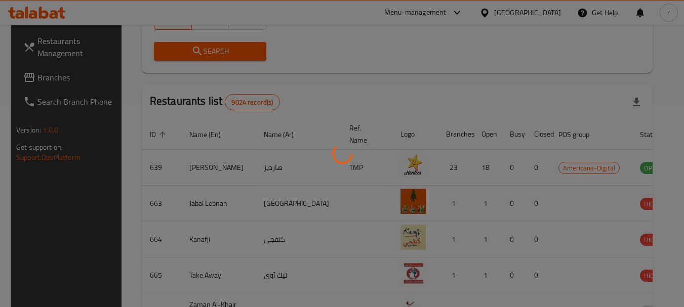
scroll to position [144, 0]
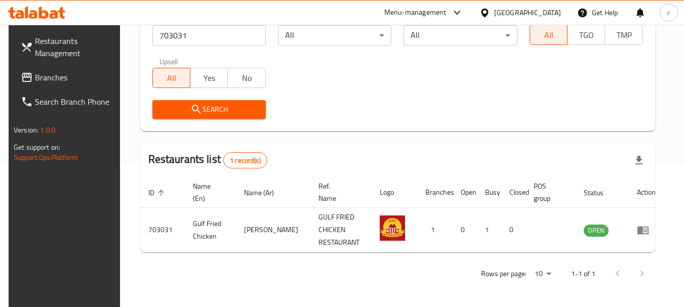
click at [494, 15] on div at bounding box center [487, 12] width 15 height 11
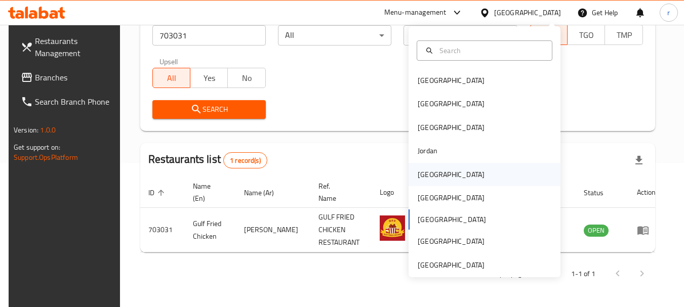
click at [419, 173] on div "[GEOGRAPHIC_DATA]" at bounding box center [451, 174] width 67 height 11
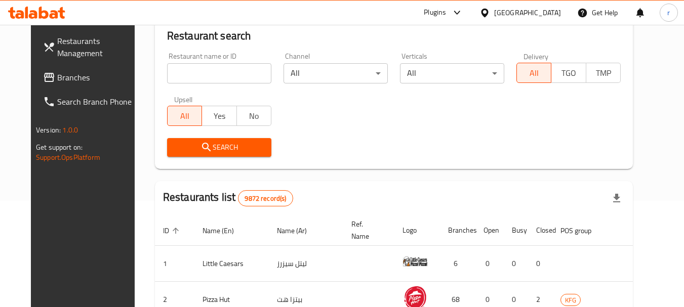
scroll to position [144, 0]
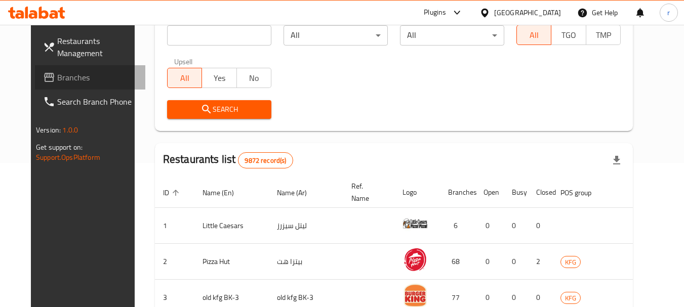
click at [57, 71] on span "Branches" at bounding box center [97, 77] width 80 height 12
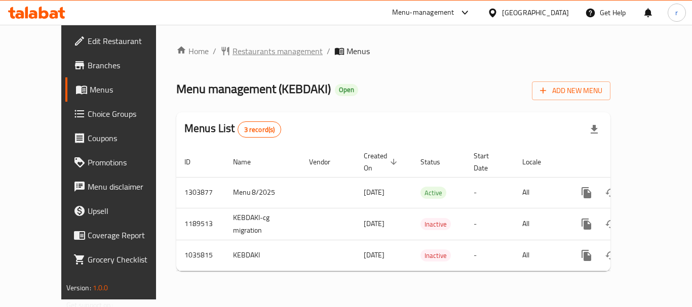
click at [232, 56] on span "Restaurants management" at bounding box center [277, 51] width 90 height 12
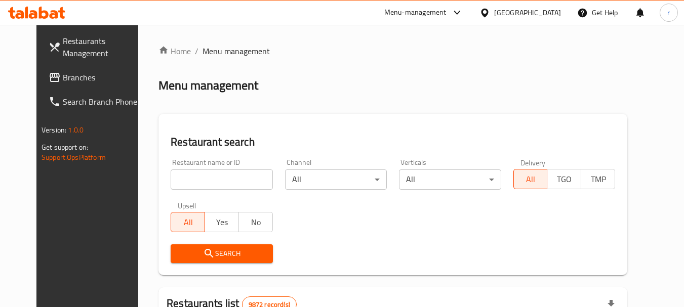
click at [196, 180] on input "search" at bounding box center [222, 180] width 102 height 20
paste input "661648"
type input "661648"
click at [199, 254] on span "Search" at bounding box center [222, 254] width 86 height 13
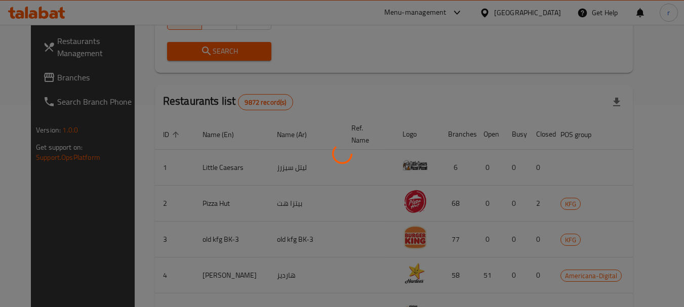
scroll to position [144, 0]
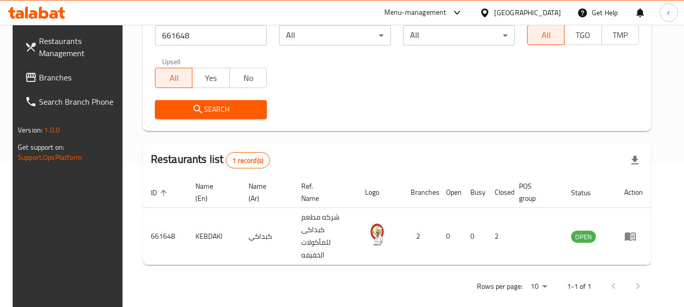
click at [39, 84] on span "Branches" at bounding box center [79, 77] width 80 height 12
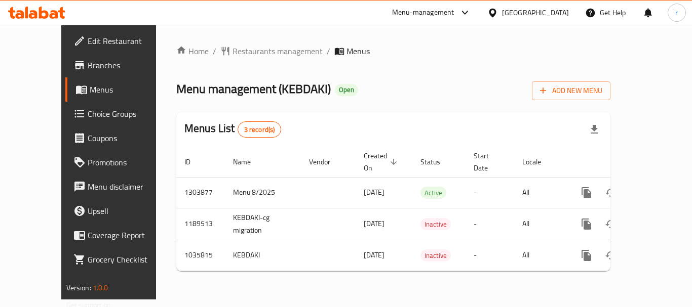
click at [232, 50] on span "Restaurants management" at bounding box center [277, 51] width 90 height 12
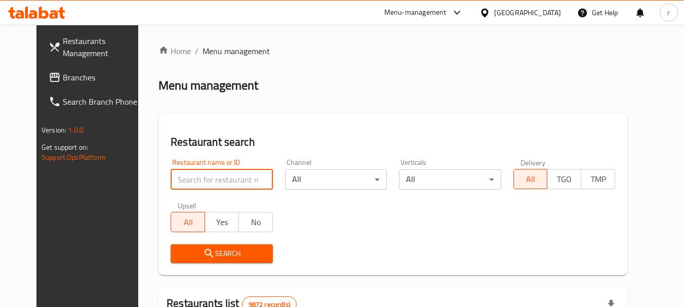
click at [197, 175] on input "search" at bounding box center [222, 180] width 102 height 20
paste input "661648"
type input "661648"
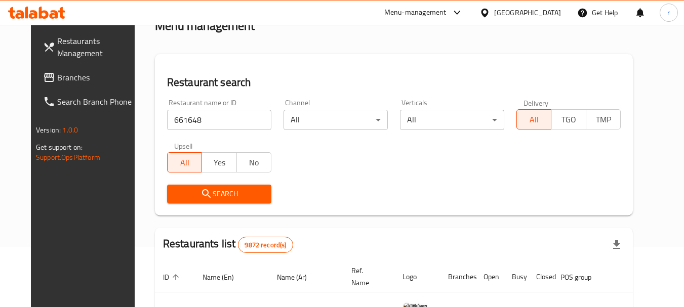
scroll to position [51, 0]
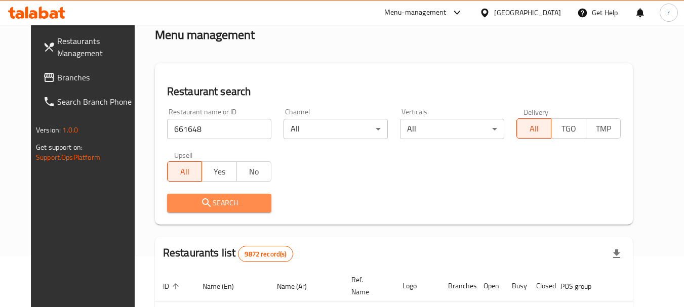
click at [201, 200] on icon "submit" at bounding box center [207, 203] width 12 height 12
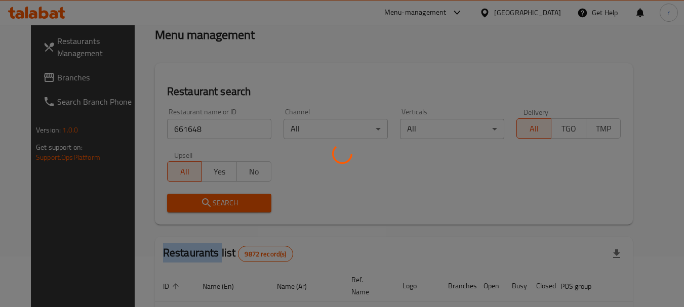
click at [198, 200] on div at bounding box center [342, 153] width 684 height 307
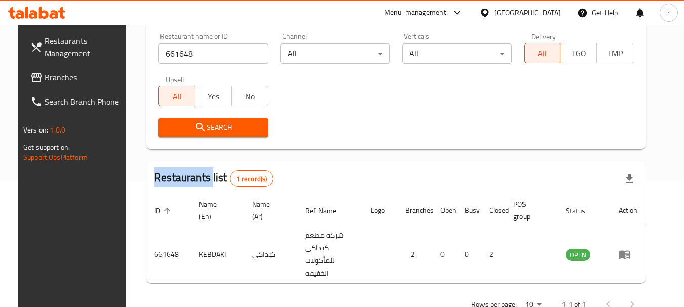
scroll to position [144, 0]
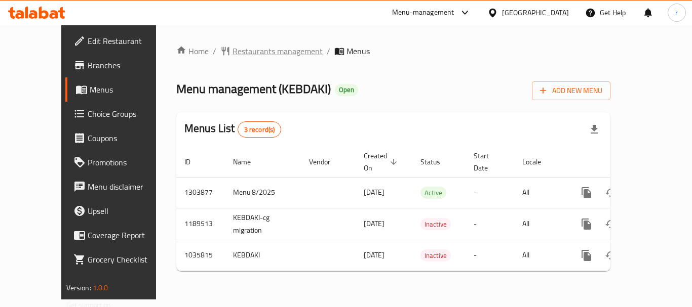
click at [242, 52] on span "Restaurants management" at bounding box center [277, 51] width 90 height 12
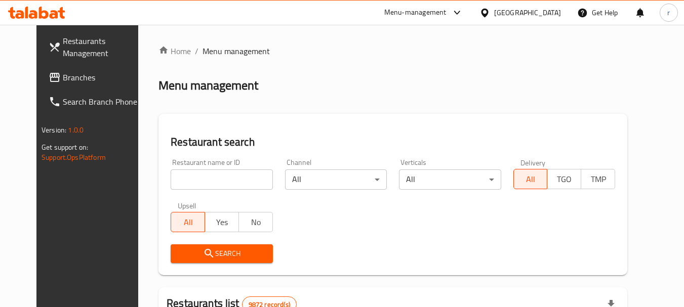
click at [209, 177] on div "Home / Menu management Menu management Restaurant search Restaurant name or ID …" at bounding box center [393, 313] width 469 height 537
click at [209, 177] on input "search" at bounding box center [222, 180] width 102 height 20
paste input "661648"
type input "661648"
drag, startPoint x: 176, startPoint y: 248, endPoint x: 184, endPoint y: 239, distance: 12.6
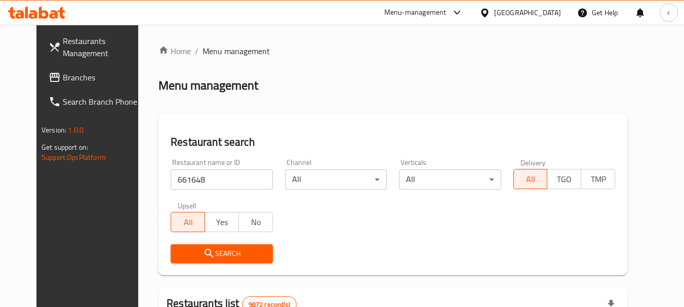
click at [179, 248] on span "Search" at bounding box center [222, 254] width 86 height 13
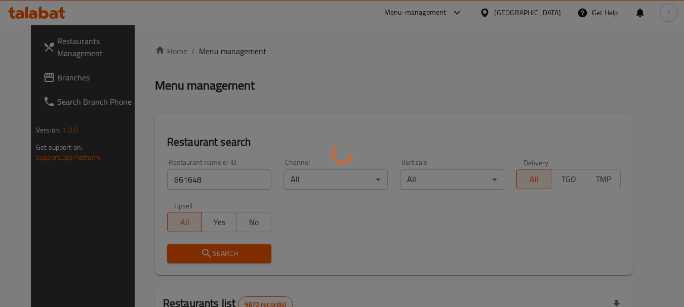
scroll to position [101, 0]
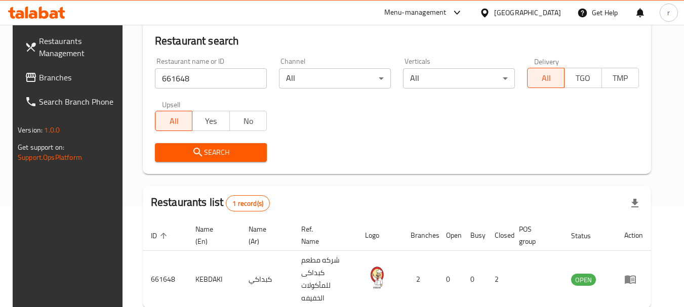
click at [488, 10] on icon at bounding box center [484, 12] width 7 height 9
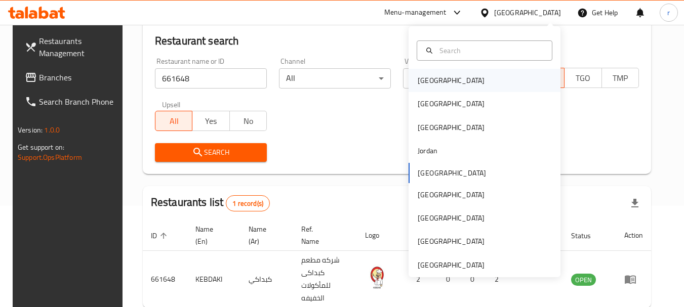
click at [429, 79] on div "[GEOGRAPHIC_DATA]" at bounding box center [451, 80] width 67 height 11
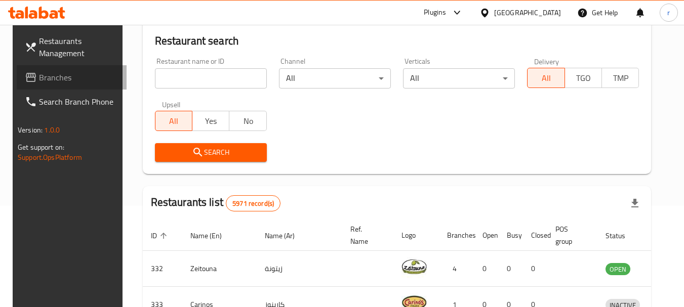
click at [39, 82] on span "Branches" at bounding box center [79, 77] width 80 height 12
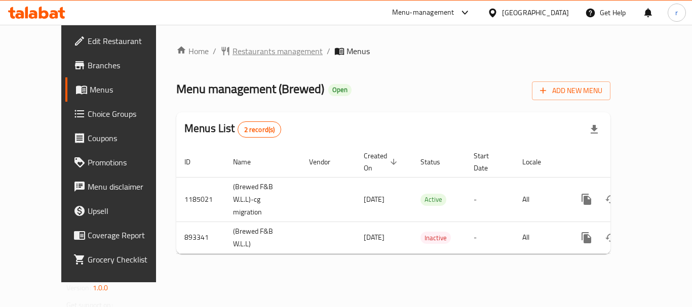
click at [233, 55] on span "Restaurants management" at bounding box center [277, 51] width 90 height 12
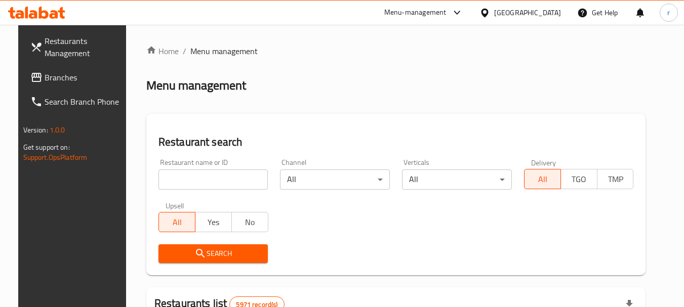
click at [191, 179] on input "search" at bounding box center [214, 180] width 110 height 20
paste input "658021"
type input "658021"
click at [197, 253] on icon "submit" at bounding box center [200, 254] width 12 height 12
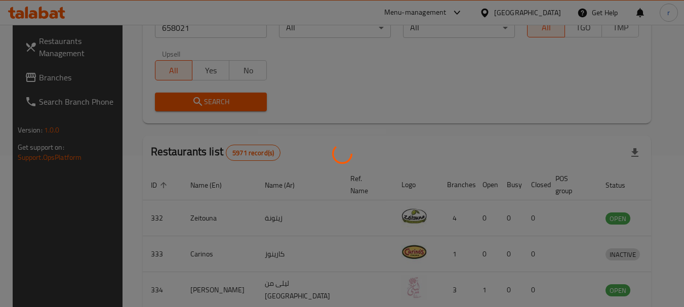
scroll to position [136, 0]
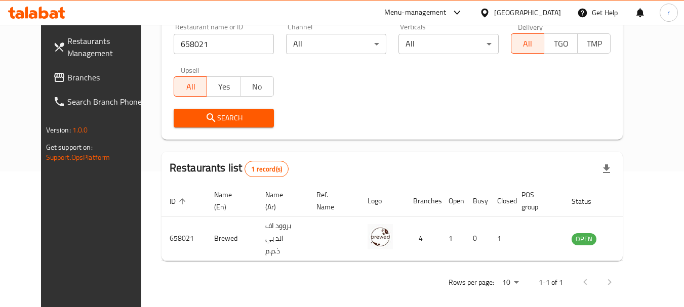
click at [67, 77] on span "Branches" at bounding box center [107, 77] width 80 height 12
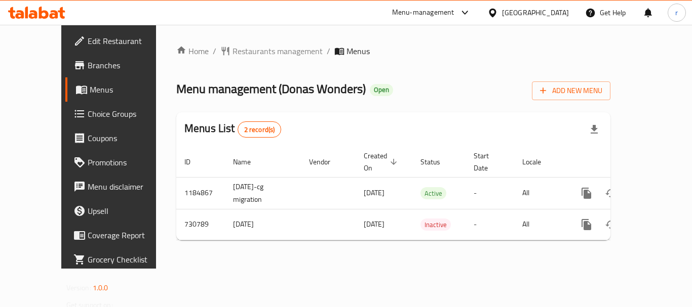
click at [232, 53] on span "Restaurants management" at bounding box center [277, 51] width 90 height 12
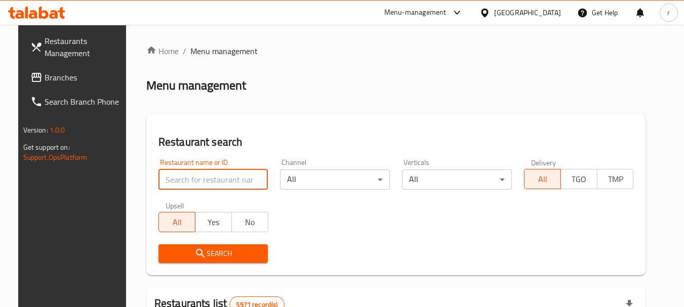
click at [190, 182] on input "search" at bounding box center [214, 180] width 110 height 20
paste input "646729"
type input "646729"
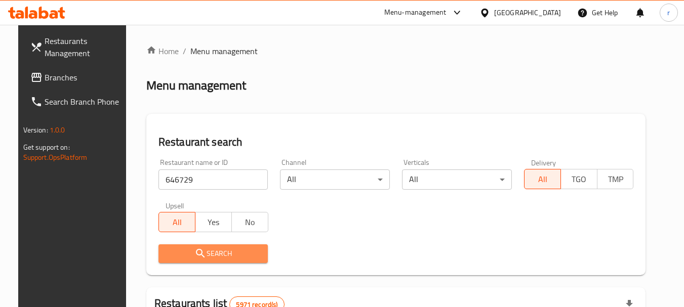
click at [171, 256] on span "Search" at bounding box center [214, 254] width 94 height 13
click at [171, 256] on div at bounding box center [342, 153] width 684 height 307
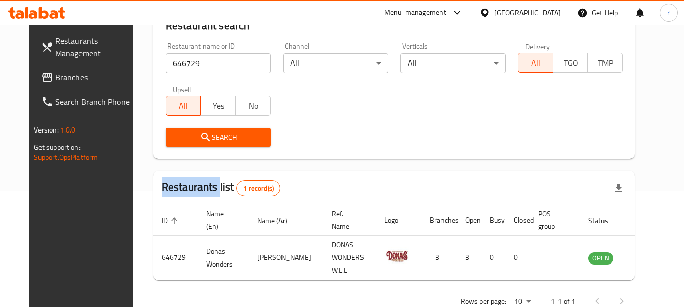
scroll to position [136, 0]
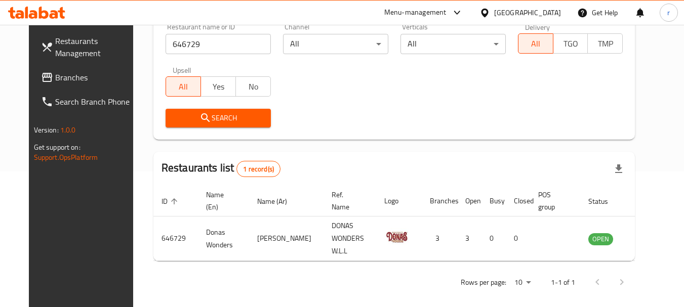
click at [545, 13] on div "[GEOGRAPHIC_DATA]" at bounding box center [527, 12] width 67 height 11
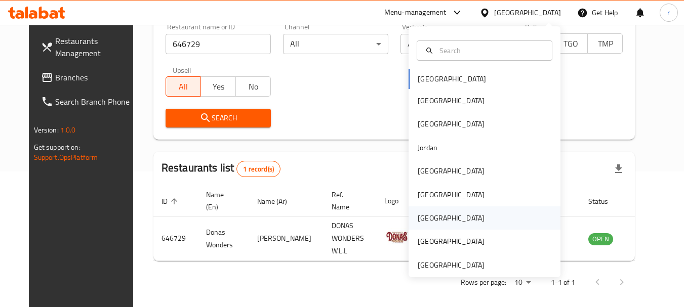
click at [421, 215] on div "[GEOGRAPHIC_DATA]" at bounding box center [451, 218] width 67 height 11
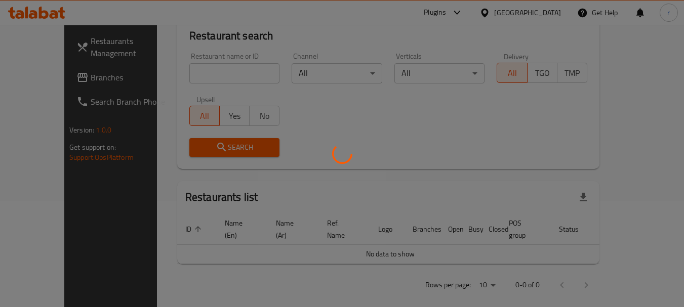
scroll to position [136, 0]
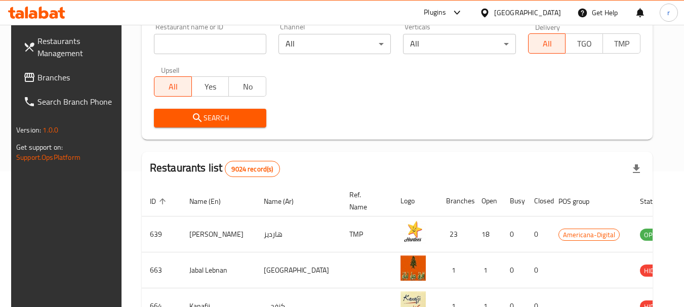
click at [49, 78] on span "Branches" at bounding box center [77, 77] width 80 height 12
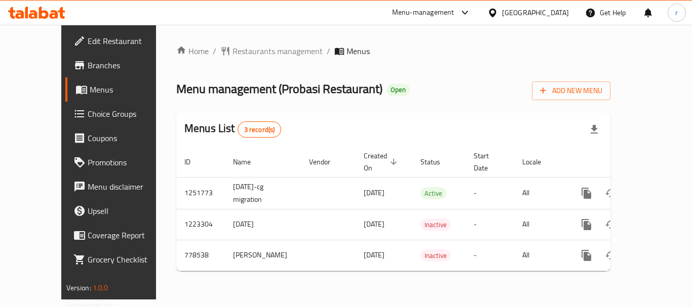
click at [232, 51] on span "Restaurants management" at bounding box center [277, 51] width 90 height 12
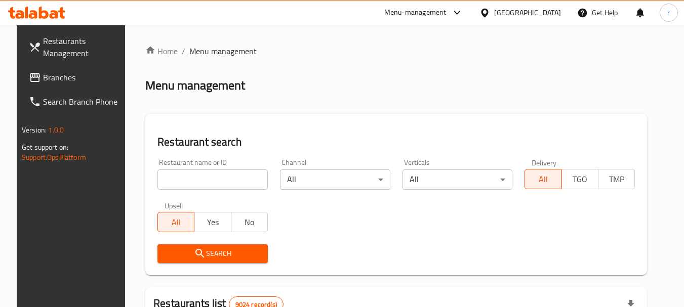
click at [195, 175] on input "search" at bounding box center [212, 180] width 110 height 20
paste input "652480"
type input "652480"
drag, startPoint x: 185, startPoint y: 253, endPoint x: 199, endPoint y: 226, distance: 29.9
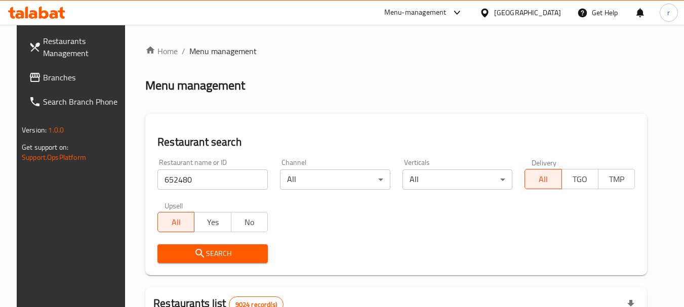
click at [186, 252] on span "Search" at bounding box center [213, 254] width 94 height 13
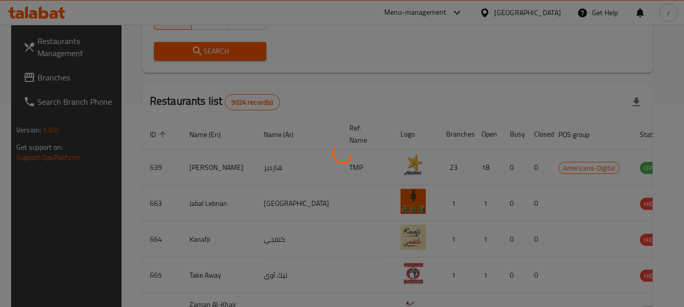
scroll to position [136, 0]
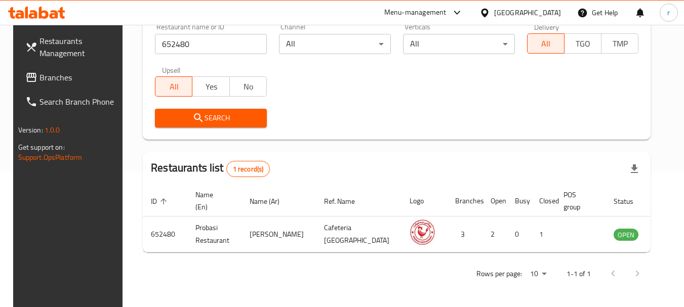
click at [551, 10] on div "[GEOGRAPHIC_DATA]" at bounding box center [527, 12] width 67 height 11
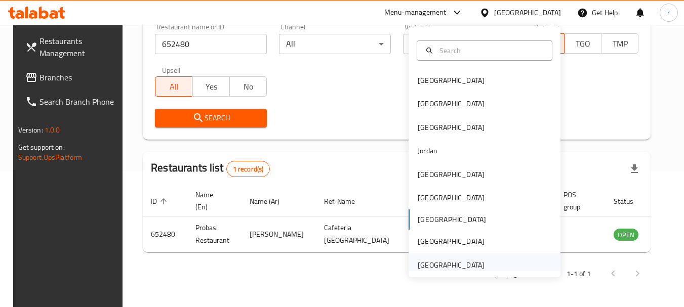
click at [449, 260] on div "[GEOGRAPHIC_DATA]" at bounding box center [451, 265] width 67 height 11
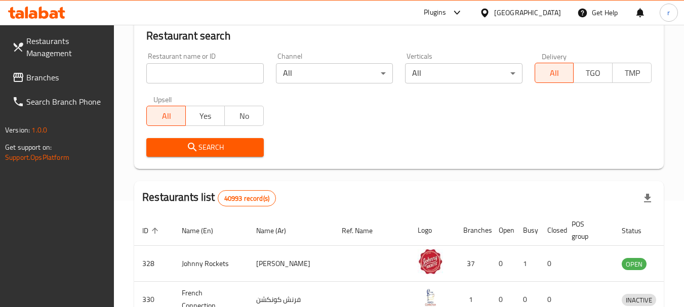
scroll to position [136, 0]
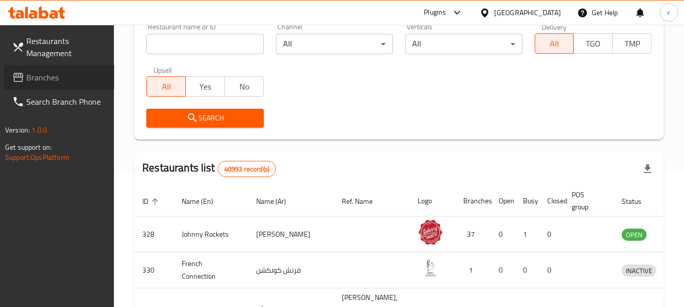
drag, startPoint x: 51, startPoint y: 77, endPoint x: 108, endPoint y: 52, distance: 61.9
click at [51, 77] on span "Branches" at bounding box center [66, 77] width 80 height 12
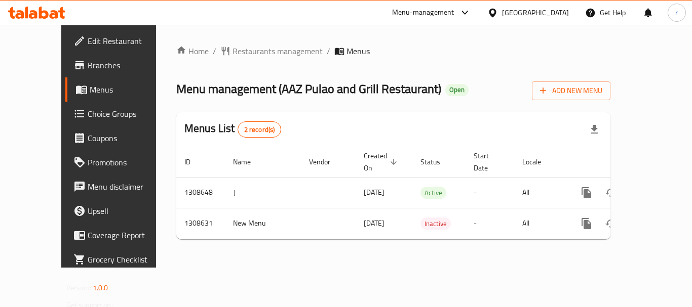
click at [246, 48] on div at bounding box center [346, 153] width 692 height 307
click at [242, 53] on span "Restaurants management" at bounding box center [277, 51] width 90 height 12
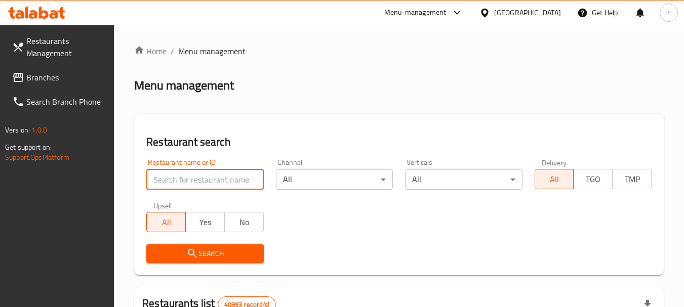
click at [193, 179] on input "search" at bounding box center [204, 180] width 117 height 20
paste input "704962"
type input "704962"
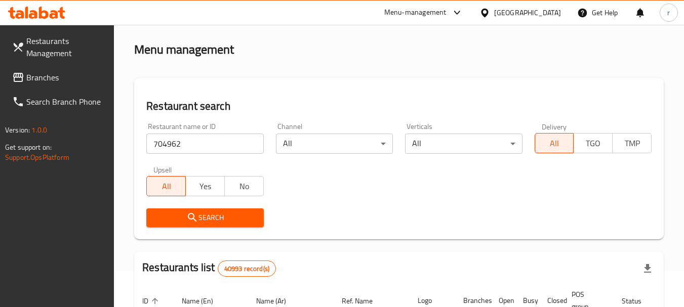
scroll to position [51, 0]
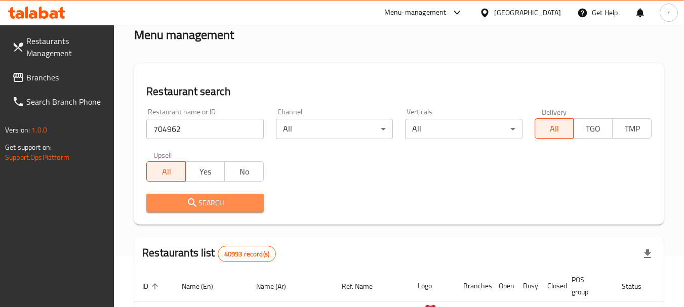
click at [250, 206] on span "Search" at bounding box center [204, 203] width 101 height 13
click at [250, 206] on div at bounding box center [342, 153] width 684 height 307
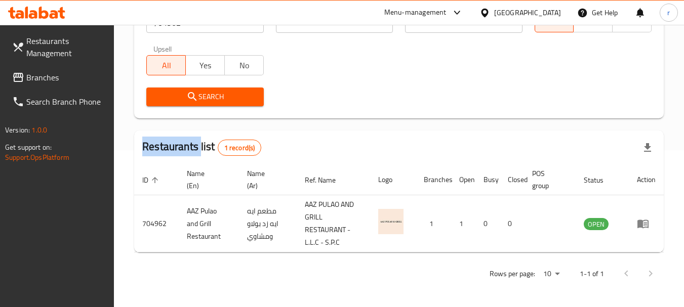
scroll to position [157, 0]
click at [524, 18] on div "[GEOGRAPHIC_DATA]" at bounding box center [527, 12] width 67 height 11
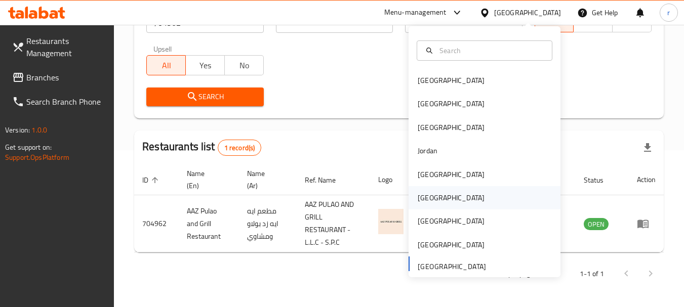
click at [425, 193] on div "[GEOGRAPHIC_DATA]" at bounding box center [451, 197] width 67 height 11
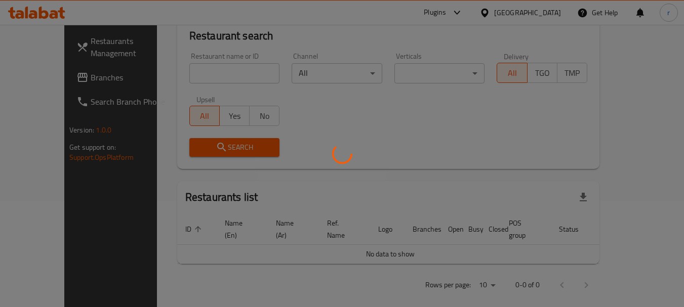
scroll to position [157, 0]
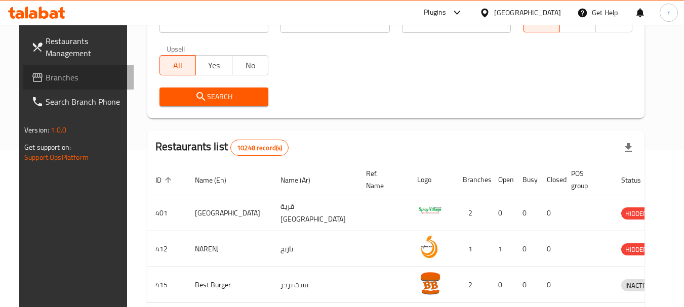
drag, startPoint x: 51, startPoint y: 78, endPoint x: 92, endPoint y: 49, distance: 50.6
click at [51, 77] on span "Branches" at bounding box center [86, 77] width 80 height 12
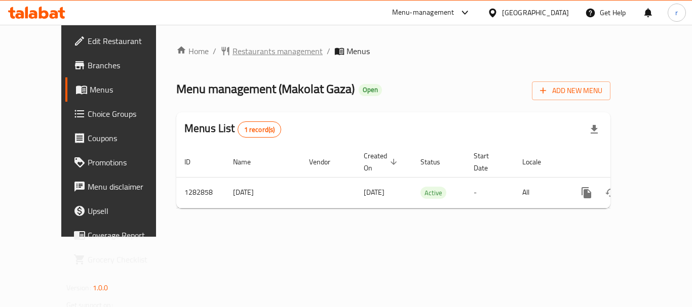
click at [237, 52] on span "Restaurants management" at bounding box center [277, 51] width 90 height 12
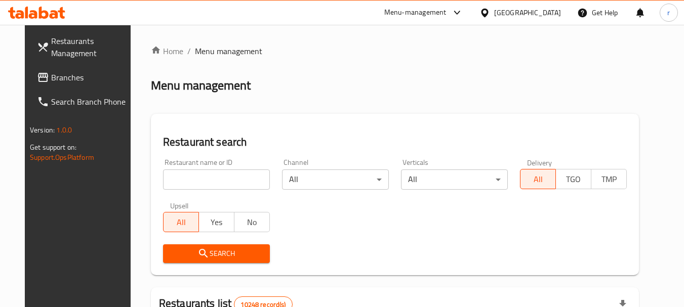
click at [186, 179] on input "search" at bounding box center [216, 180] width 107 height 20
paste input "695026"
type input "695026"
click at [197, 257] on icon "submit" at bounding box center [203, 254] width 12 height 12
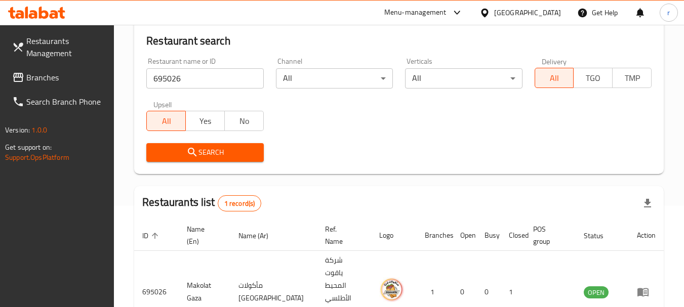
scroll to position [144, 0]
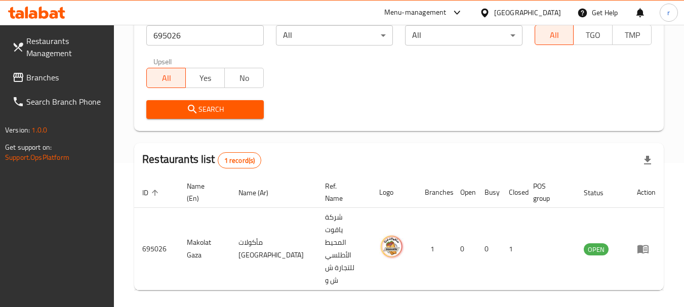
click at [488, 13] on icon at bounding box center [484, 12] width 7 height 9
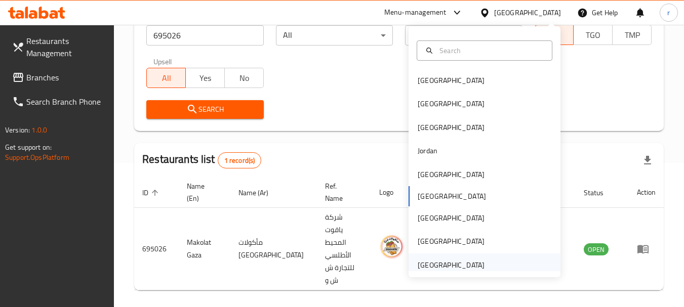
click at [435, 261] on div "[GEOGRAPHIC_DATA]" at bounding box center [451, 265] width 67 height 11
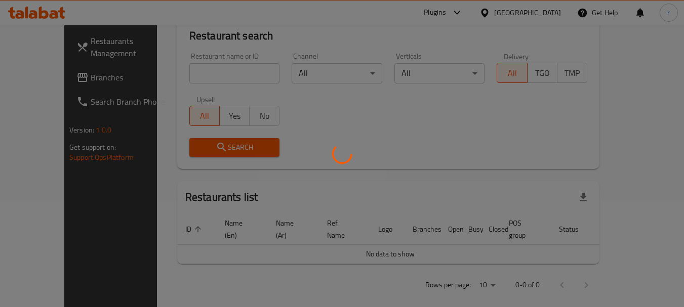
scroll to position [144, 0]
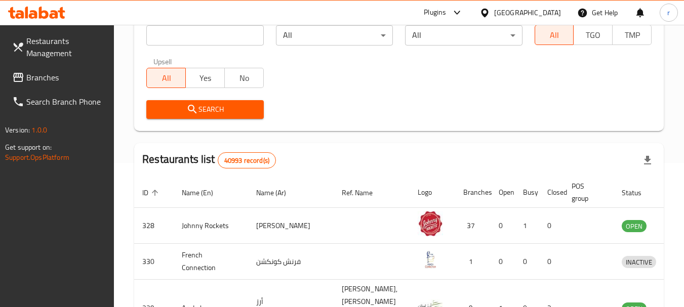
click at [51, 79] on span "Branches" at bounding box center [66, 77] width 80 height 12
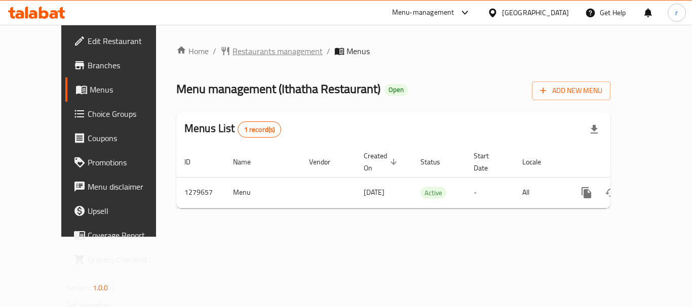
click at [241, 56] on span "Restaurants management" at bounding box center [277, 51] width 90 height 12
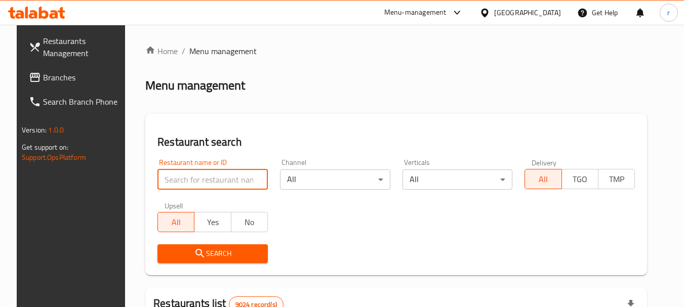
click at [203, 178] on input "search" at bounding box center [212, 180] width 110 height 20
paste input "692096"
type input "692096"
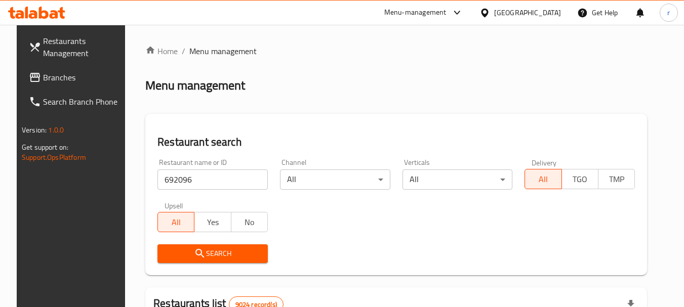
click at [213, 249] on span "Search" at bounding box center [213, 254] width 94 height 13
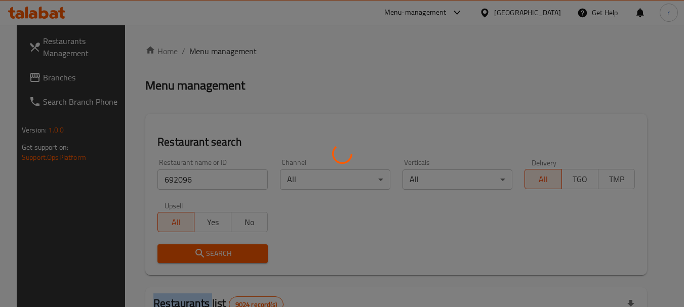
click at [213, 249] on div at bounding box center [342, 153] width 684 height 307
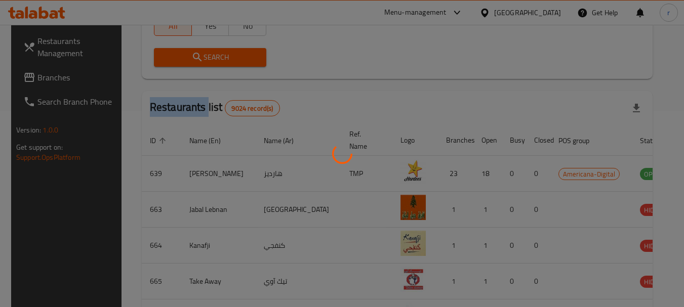
scroll to position [136, 0]
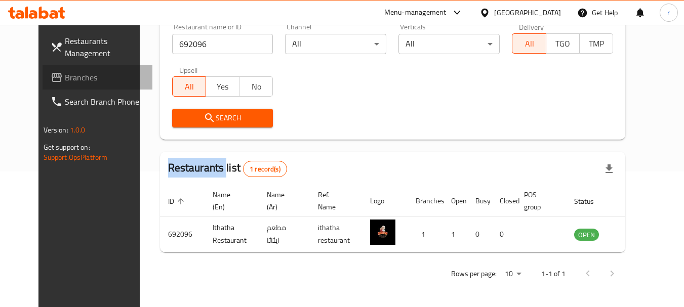
click at [74, 78] on span "Branches" at bounding box center [105, 77] width 80 height 12
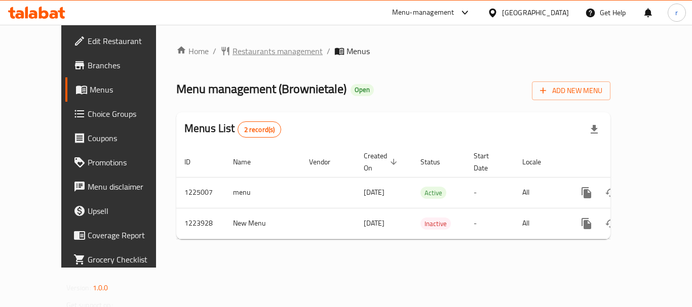
click at [242, 54] on span "Restaurants management" at bounding box center [277, 51] width 90 height 12
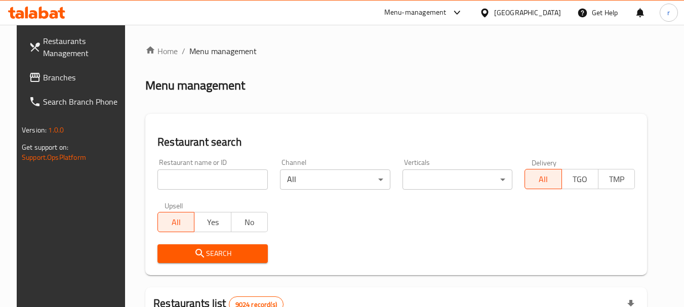
click at [198, 180] on input "search" at bounding box center [212, 180] width 110 height 20
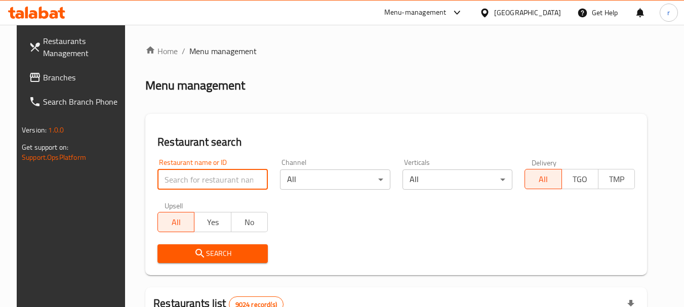
paste input "674700"
type input "674700"
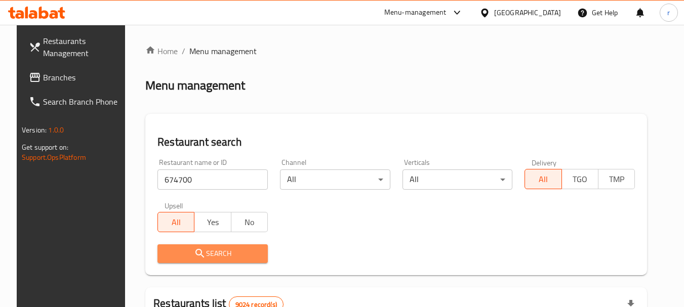
click at [206, 249] on span "Search" at bounding box center [213, 254] width 94 height 13
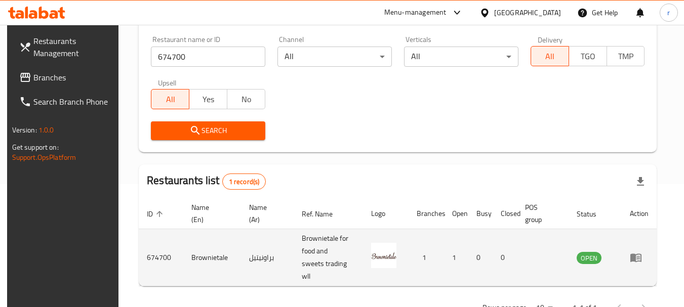
scroll to position [144, 0]
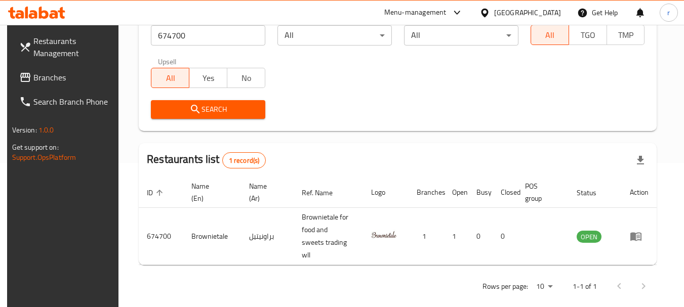
click at [490, 9] on icon at bounding box center [485, 13] width 11 height 11
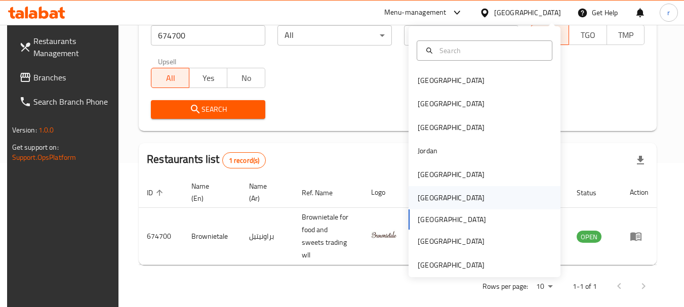
click at [423, 201] on div "[GEOGRAPHIC_DATA]" at bounding box center [451, 197] width 67 height 11
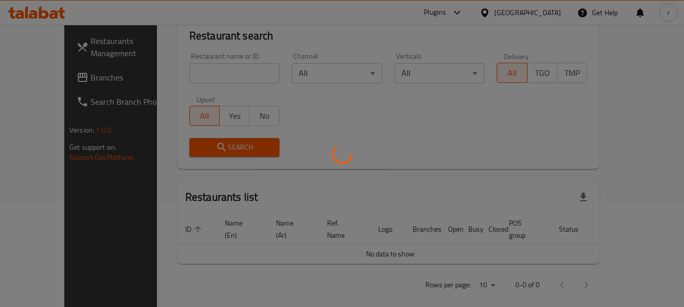
scroll to position [144, 0]
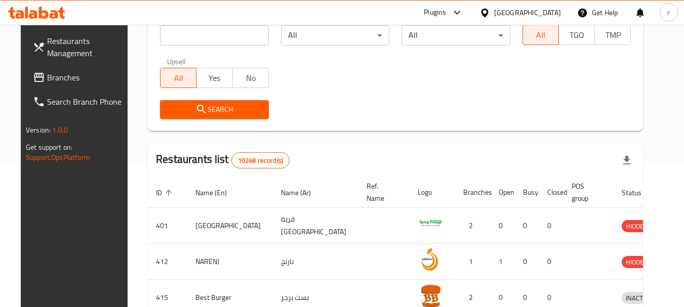
click at [49, 79] on span "Branches" at bounding box center [87, 77] width 80 height 12
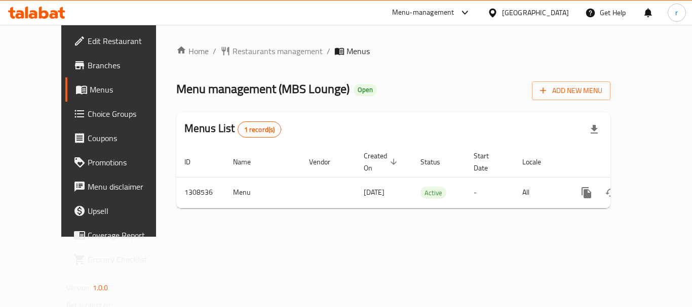
click at [238, 51] on span "Restaurants management" at bounding box center [277, 51] width 90 height 12
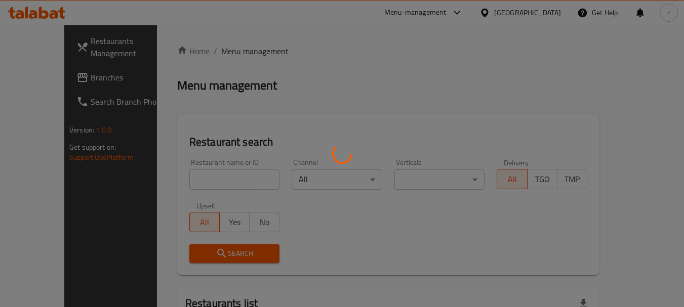
click at [203, 175] on div at bounding box center [342, 153] width 684 height 307
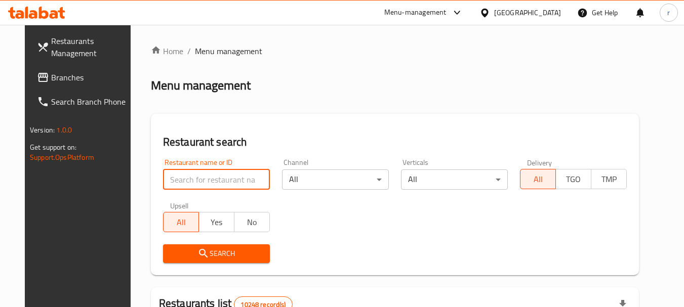
click at [203, 175] on input "search" at bounding box center [216, 180] width 107 height 20
paste input "704911"
type input "704911"
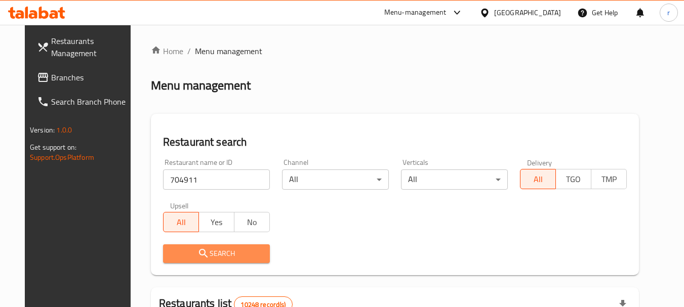
click at [197, 258] on icon "submit" at bounding box center [203, 254] width 12 height 12
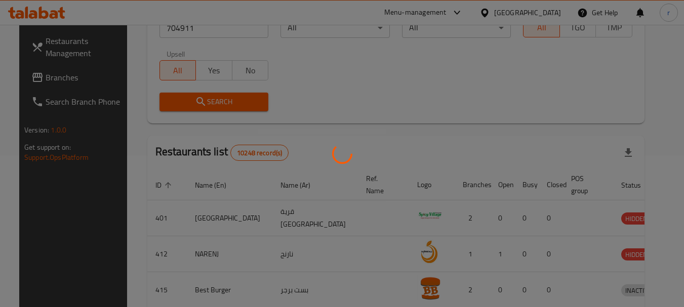
scroll to position [136, 0]
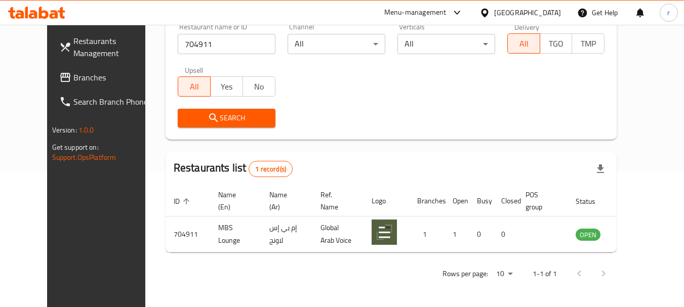
click at [488, 14] on icon at bounding box center [484, 12] width 7 height 9
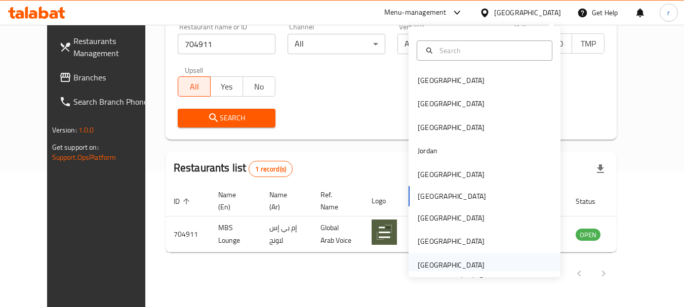
click at [430, 268] on div "[GEOGRAPHIC_DATA]" at bounding box center [451, 265] width 67 height 11
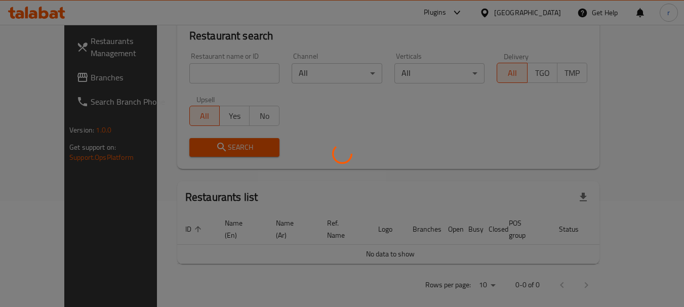
scroll to position [136, 0]
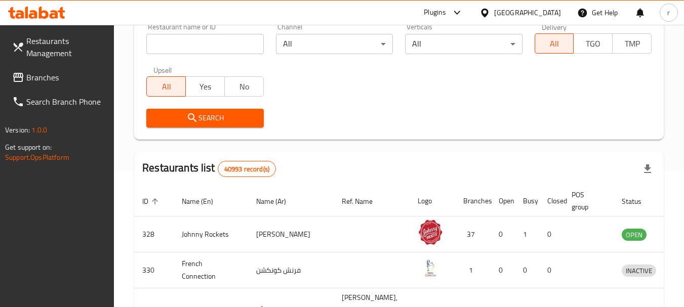
click at [40, 76] on span "Branches" at bounding box center [66, 77] width 80 height 12
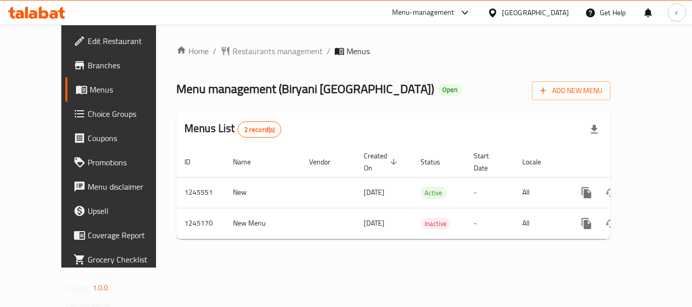
click at [234, 48] on span "Restaurants management" at bounding box center [277, 51] width 90 height 12
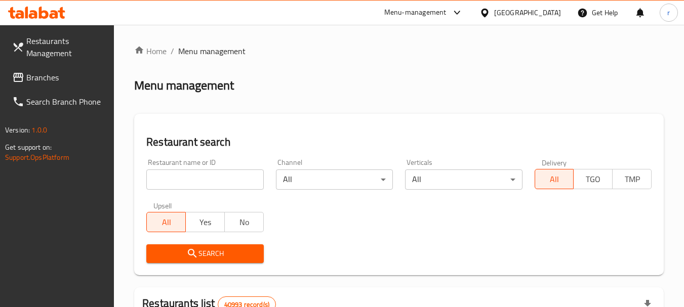
click at [210, 174] on input "search" at bounding box center [204, 180] width 117 height 20
paste input "682404"
type input "682404"
click at [197, 246] on button "Search" at bounding box center [204, 254] width 117 height 19
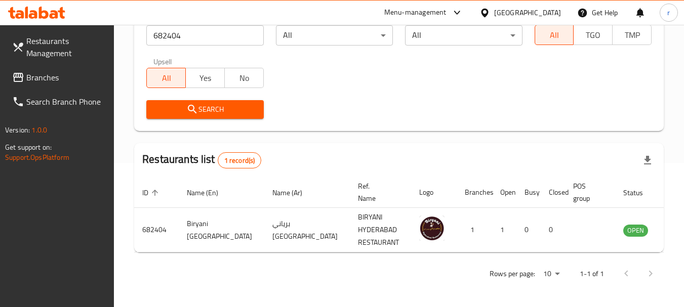
scroll to position [144, 0]
click at [55, 71] on span "Branches" at bounding box center [66, 77] width 80 height 12
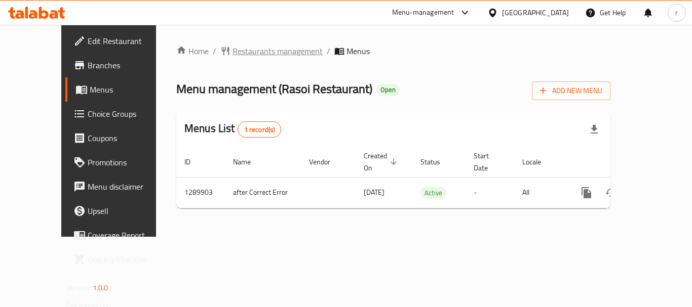
click at [232, 48] on span "Restaurants management" at bounding box center [277, 51] width 90 height 12
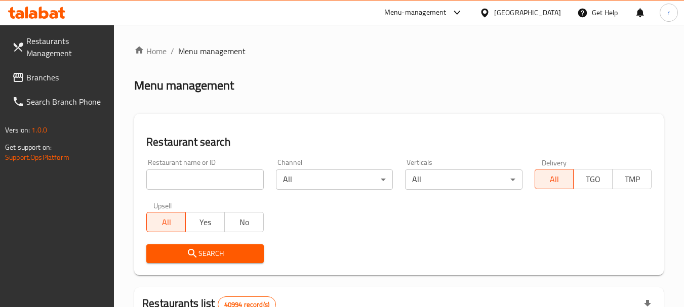
click at [203, 183] on input "search" at bounding box center [204, 180] width 117 height 20
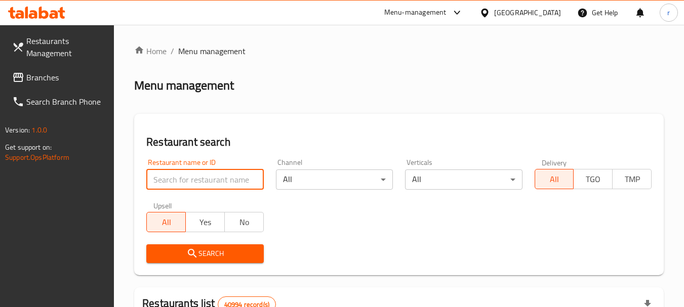
paste input "697112"
type input "697112"
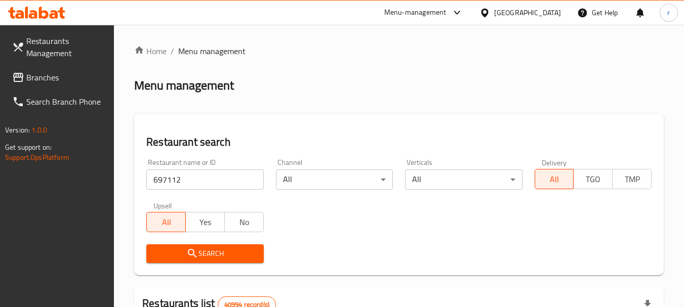
click at [231, 251] on span "Search" at bounding box center [204, 254] width 101 height 13
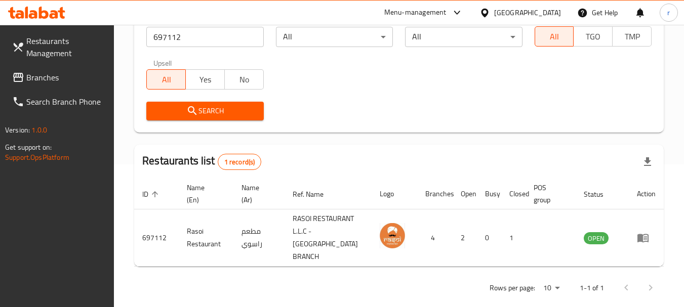
scroll to position [144, 0]
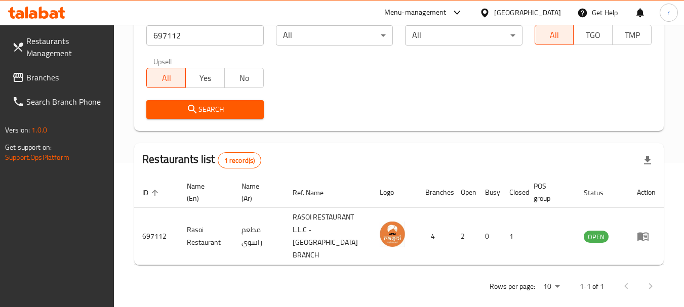
click at [501, 9] on div "[GEOGRAPHIC_DATA]" at bounding box center [527, 12] width 67 height 11
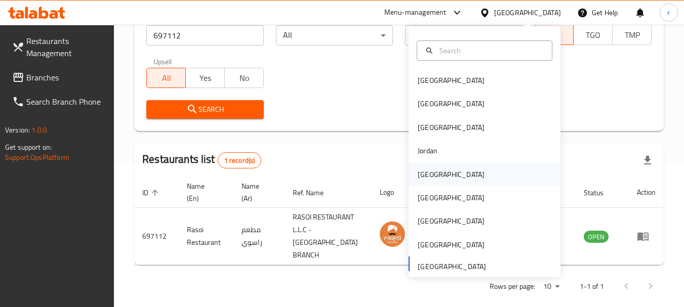
click at [418, 174] on div "Kuwait" at bounding box center [451, 174] width 67 height 11
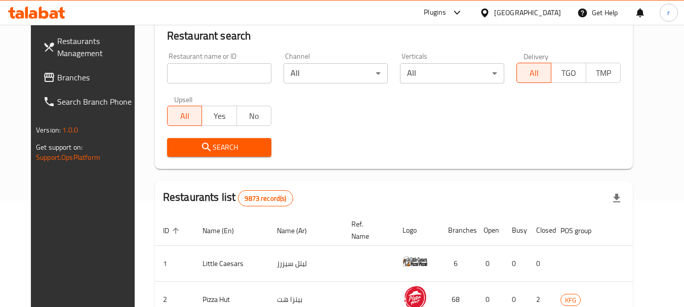
scroll to position [144, 0]
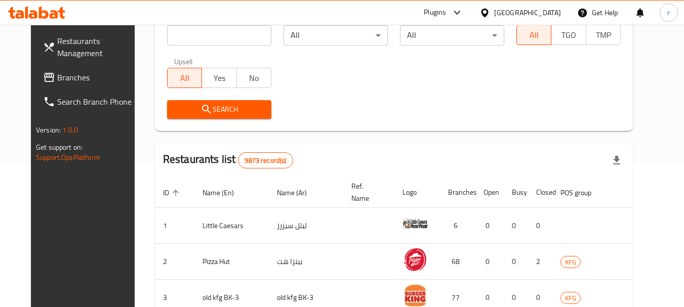
drag, startPoint x: 48, startPoint y: 78, endPoint x: 72, endPoint y: 60, distance: 30.0
click at [57, 78] on span "Branches" at bounding box center [97, 77] width 80 height 12
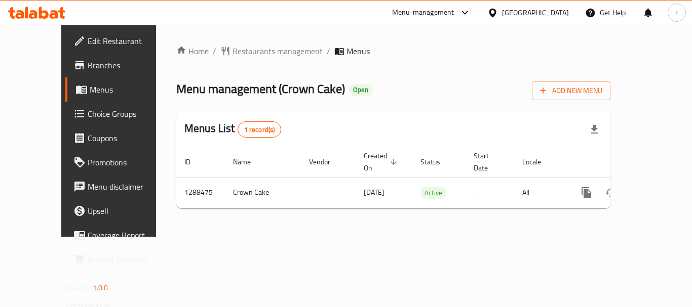
click at [241, 52] on span "Restaurants management" at bounding box center [277, 51] width 90 height 12
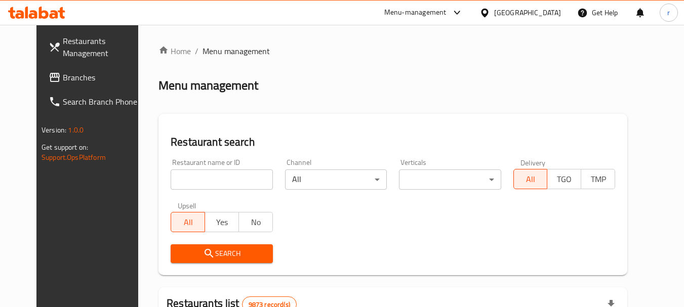
click at [214, 184] on input "search" at bounding box center [222, 180] width 102 height 20
paste input "697194"
type input "697194"
click at [211, 250] on span "Search" at bounding box center [222, 254] width 86 height 13
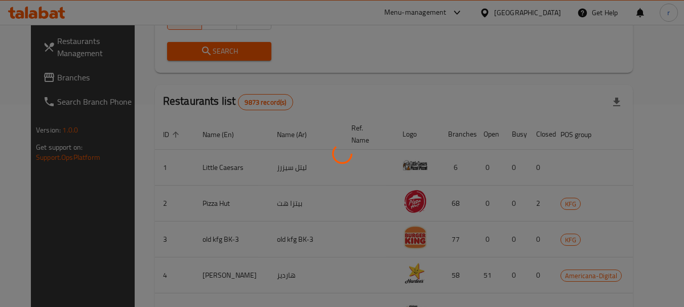
scroll to position [144, 0]
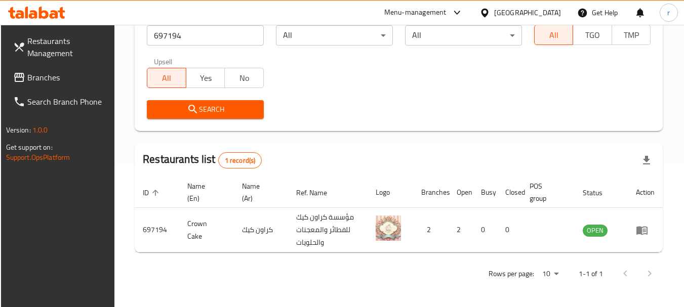
click at [540, 6] on div "[GEOGRAPHIC_DATA]" at bounding box center [520, 13] width 98 height 24
click at [490, 9] on icon at bounding box center [485, 13] width 11 height 11
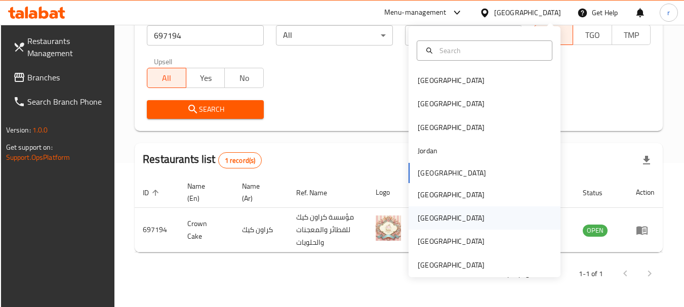
click at [418, 216] on div "[GEOGRAPHIC_DATA]" at bounding box center [451, 218] width 67 height 11
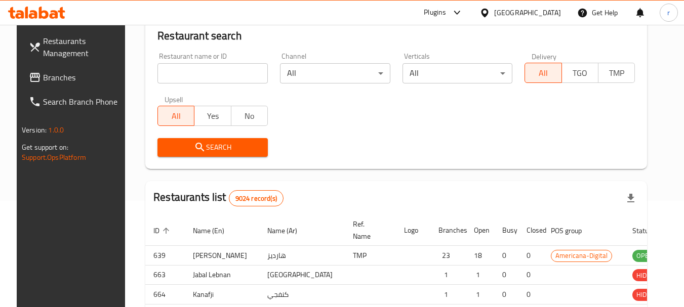
scroll to position [144, 0]
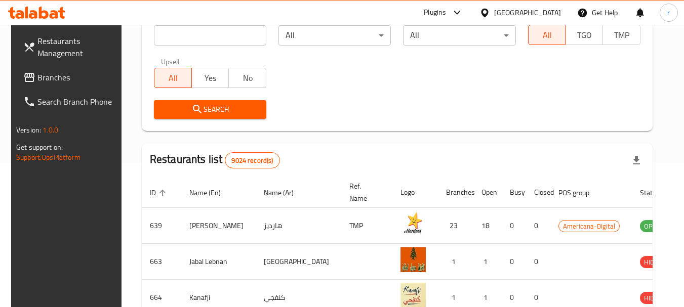
drag, startPoint x: 37, startPoint y: 77, endPoint x: 64, endPoint y: 59, distance: 32.9
click at [37, 77] on span "Branches" at bounding box center [77, 77] width 80 height 12
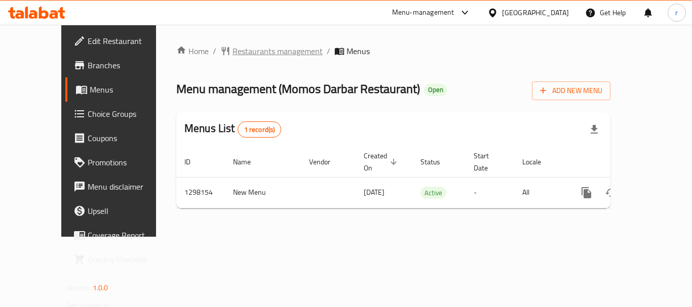
click at [232, 48] on span "Restaurants management" at bounding box center [277, 51] width 90 height 12
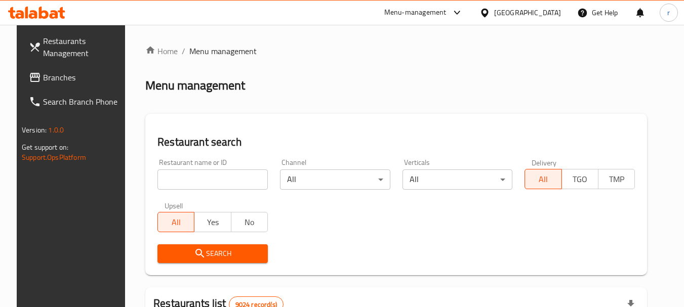
click at [195, 179] on input "search" at bounding box center [212, 180] width 110 height 20
paste input "700770"
type input "700770"
click at [190, 248] on span "Search" at bounding box center [213, 254] width 94 height 13
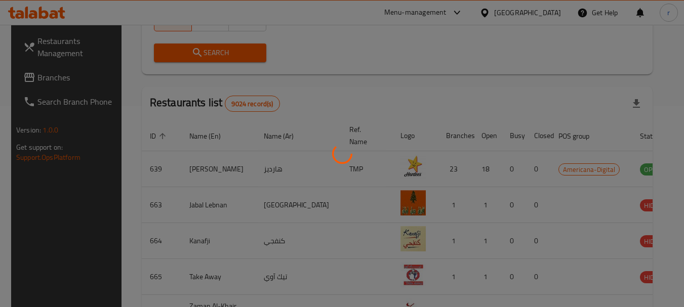
scroll to position [144, 0]
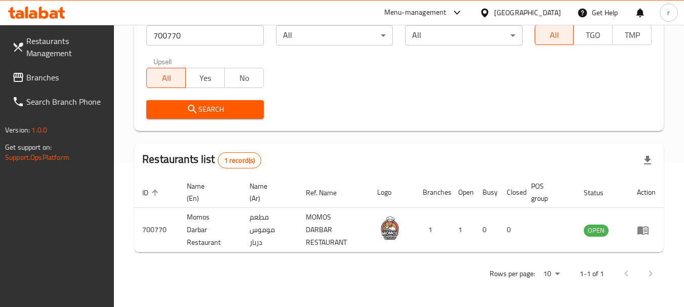
click at [494, 10] on div at bounding box center [487, 12] width 15 height 11
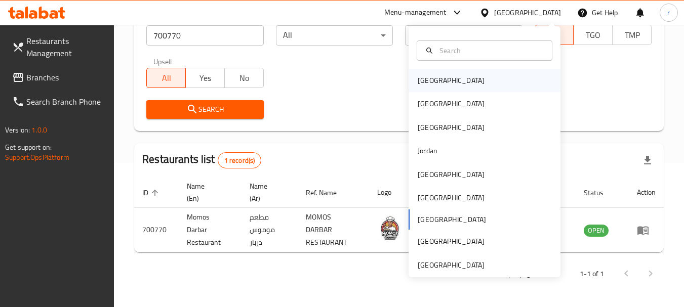
click at [437, 86] on div "[GEOGRAPHIC_DATA]" at bounding box center [451, 80] width 83 height 23
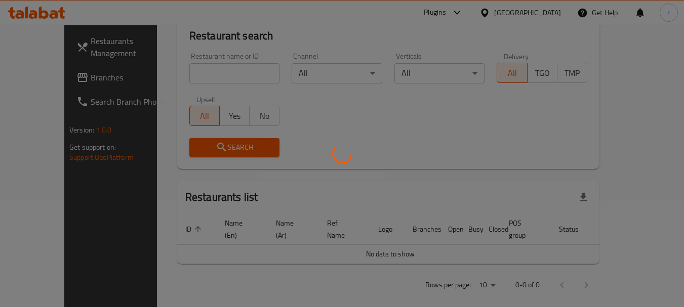
scroll to position [144, 0]
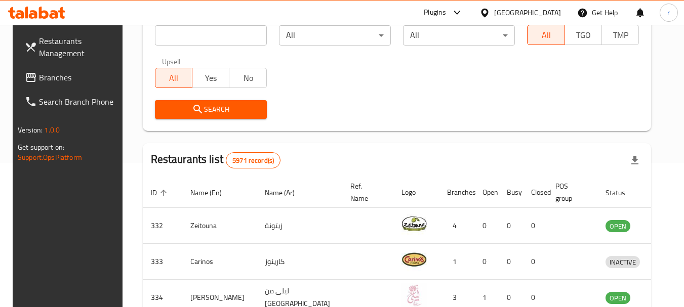
click at [44, 77] on span "Branches" at bounding box center [79, 77] width 80 height 12
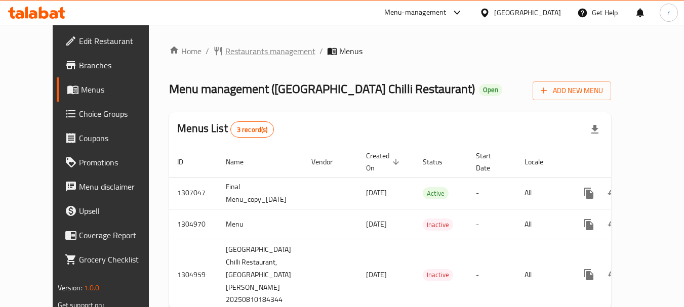
click at [231, 49] on span "Restaurants management" at bounding box center [270, 51] width 90 height 12
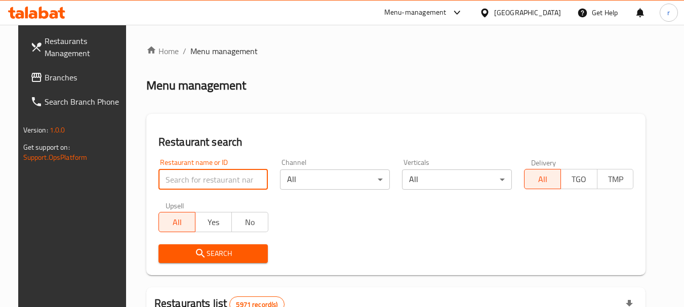
click at [185, 183] on input "search" at bounding box center [214, 180] width 110 height 20
paste input "703503"
type input "703503"
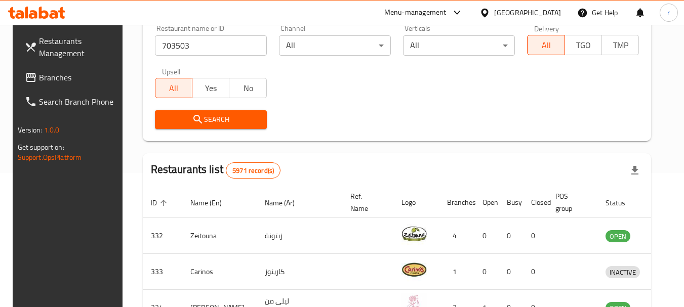
scroll to position [152, 0]
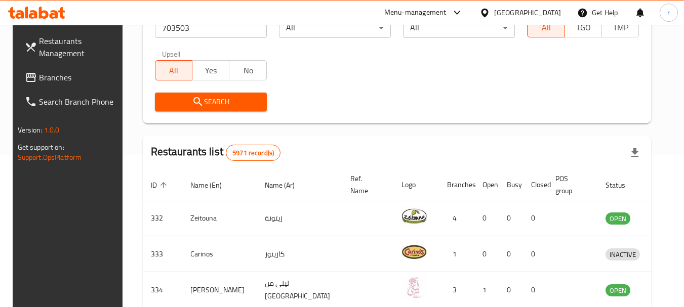
click at [203, 98] on span "Search" at bounding box center [211, 102] width 96 height 13
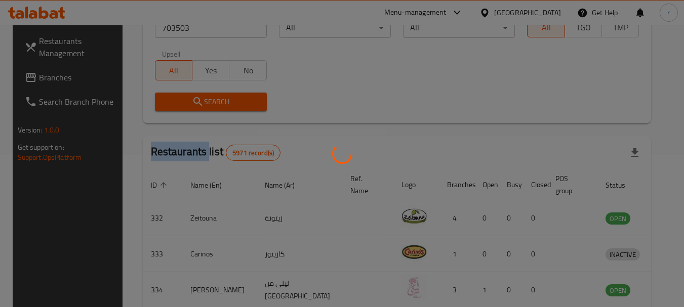
click at [203, 98] on div at bounding box center [342, 153] width 684 height 307
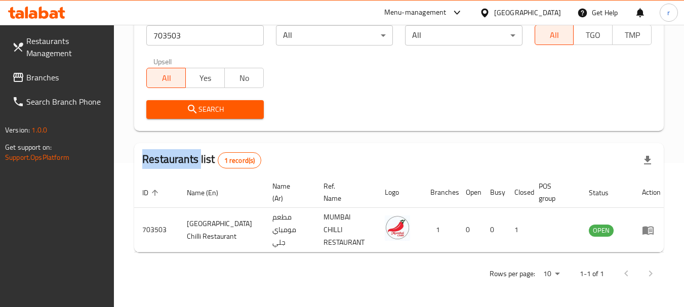
scroll to position [144, 0]
click at [488, 9] on icon at bounding box center [484, 12] width 7 height 9
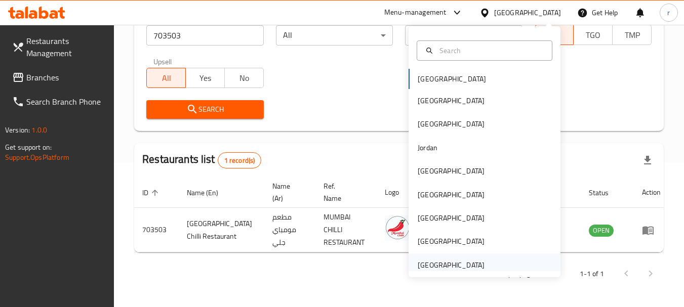
click at [446, 268] on div "[GEOGRAPHIC_DATA]" at bounding box center [451, 265] width 67 height 11
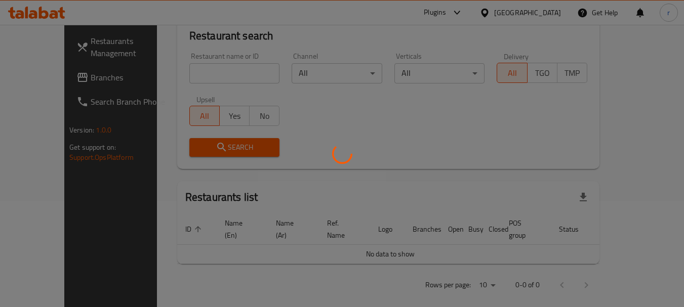
scroll to position [144, 0]
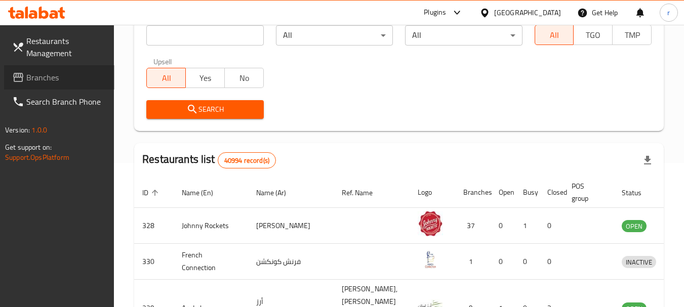
click at [63, 72] on span "Branches" at bounding box center [66, 77] width 80 height 12
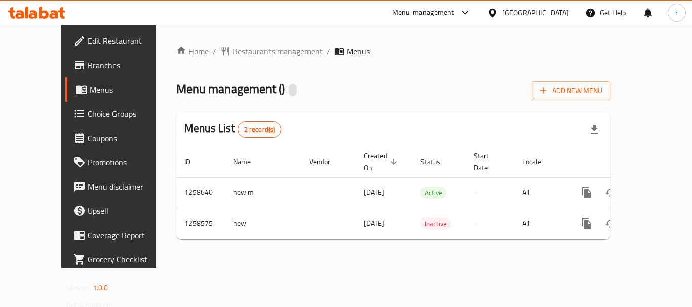
click at [236, 52] on span "Restaurants management" at bounding box center [277, 51] width 90 height 12
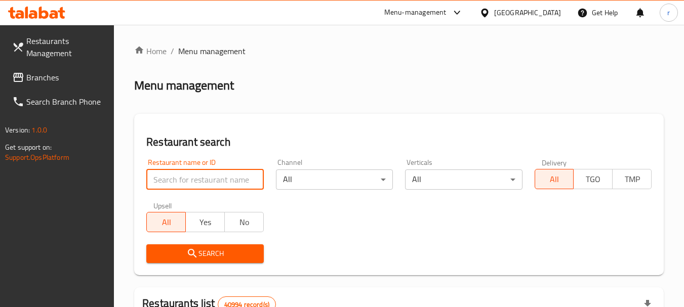
click at [215, 175] on input "search" at bounding box center [204, 180] width 117 height 20
paste input "683893"
type input "683893"
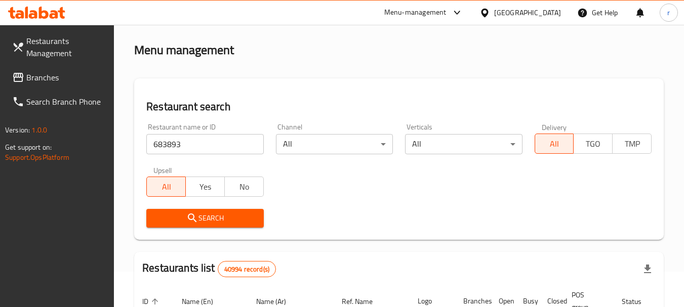
scroll to position [51, 0]
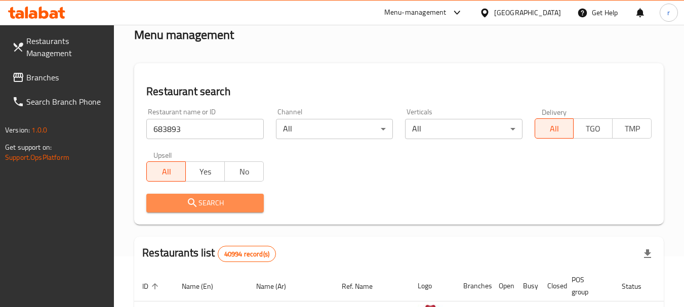
click at [226, 204] on span "Search" at bounding box center [204, 203] width 101 height 13
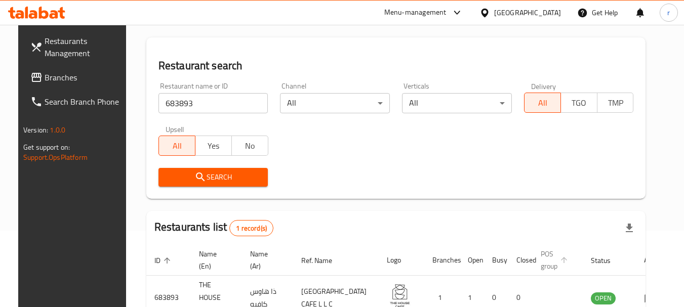
scroll to position [101, 0]
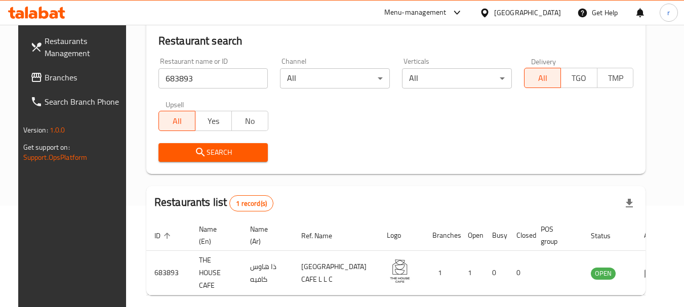
click at [50, 81] on span "Branches" at bounding box center [85, 77] width 80 height 12
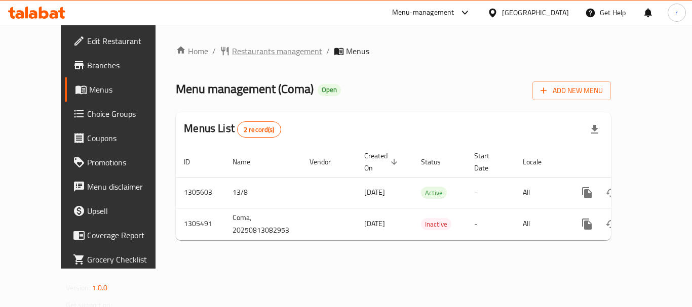
click at [238, 53] on span "Restaurants management" at bounding box center [277, 51] width 90 height 12
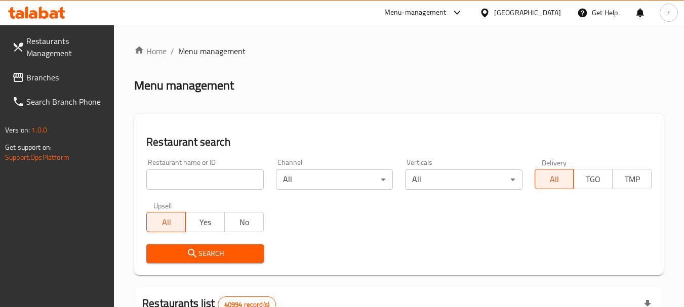
click at [200, 180] on input "search" at bounding box center [204, 180] width 117 height 20
paste input "703745"
type input "703745"
click at [193, 258] on icon "submit" at bounding box center [192, 254] width 12 height 12
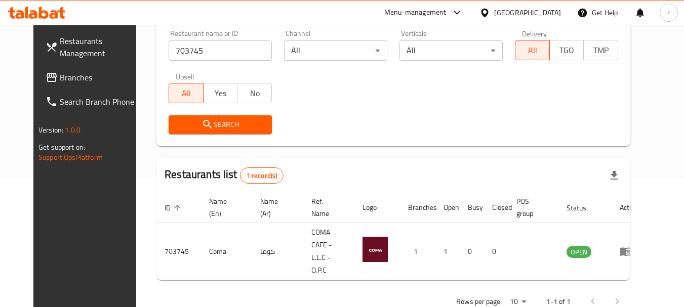
scroll to position [136, 0]
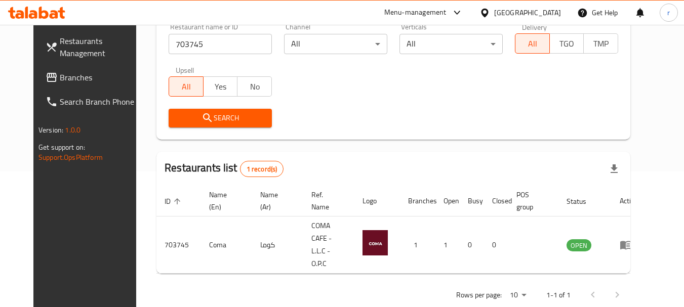
click at [532, 9] on div "[GEOGRAPHIC_DATA]" at bounding box center [527, 12] width 67 height 11
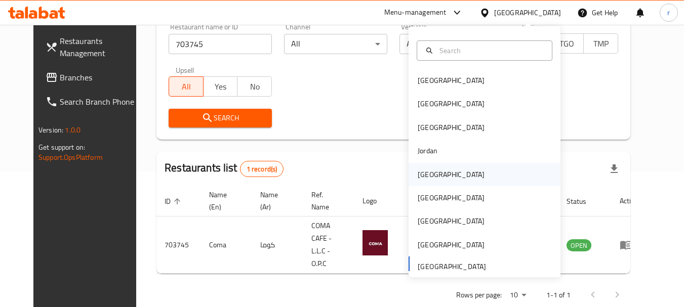
click at [427, 172] on div "[GEOGRAPHIC_DATA]" at bounding box center [451, 174] width 67 height 11
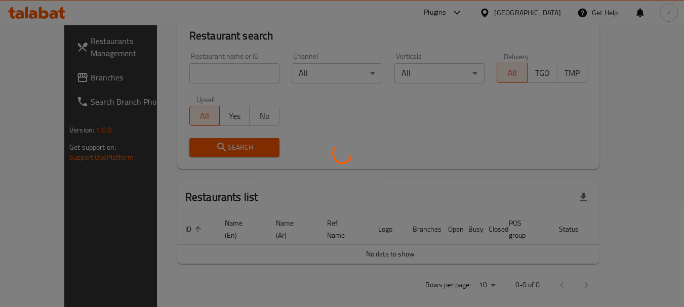
scroll to position [136, 0]
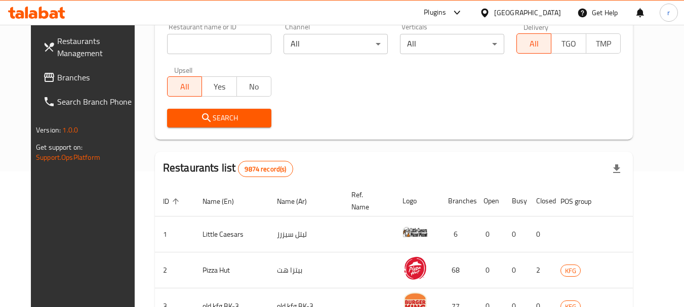
click at [43, 83] on icon at bounding box center [49, 77] width 12 height 12
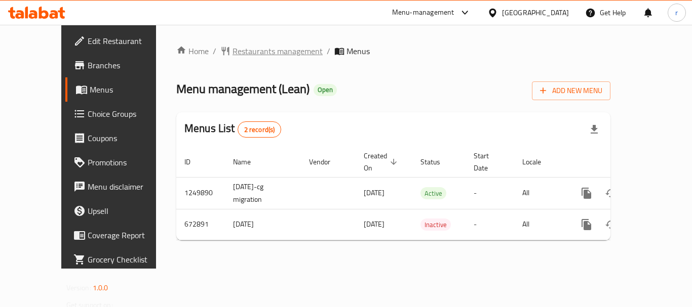
click at [232, 53] on span "Restaurants management" at bounding box center [277, 51] width 90 height 12
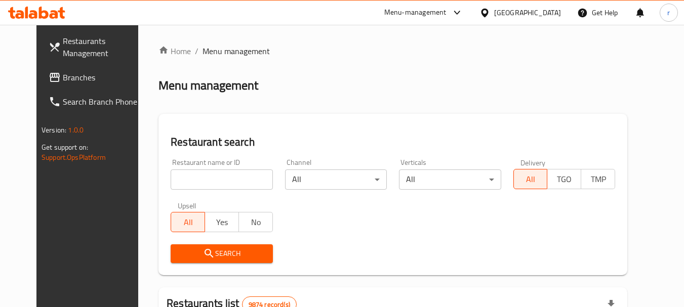
click at [188, 177] on input "search" at bounding box center [222, 180] width 102 height 20
paste input "642305"
type input "642305"
click at [205, 251] on icon "submit" at bounding box center [209, 253] width 9 height 9
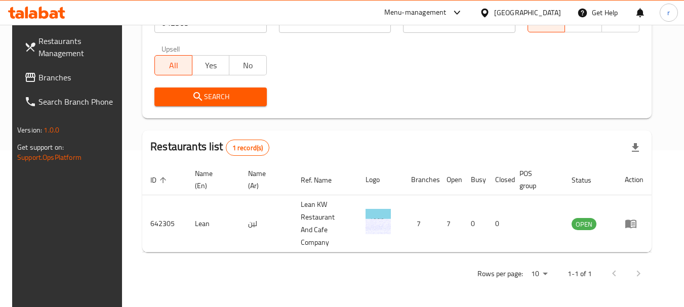
scroll to position [144, 0]
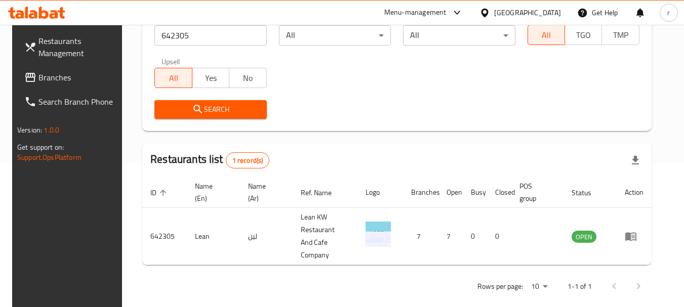
click at [545, 15] on div "[GEOGRAPHIC_DATA]" at bounding box center [527, 12] width 67 height 11
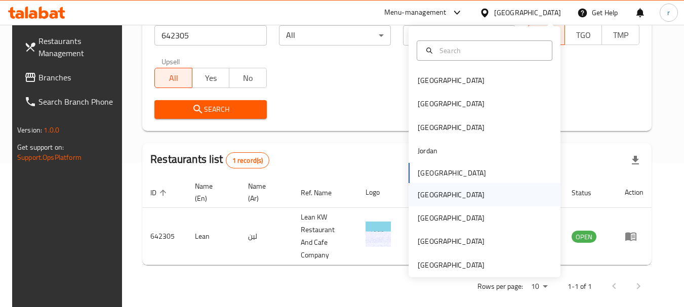
click at [430, 201] on div "Oman" at bounding box center [451, 194] width 83 height 23
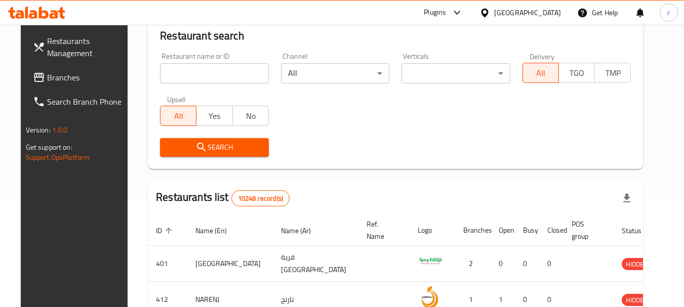
scroll to position [144, 0]
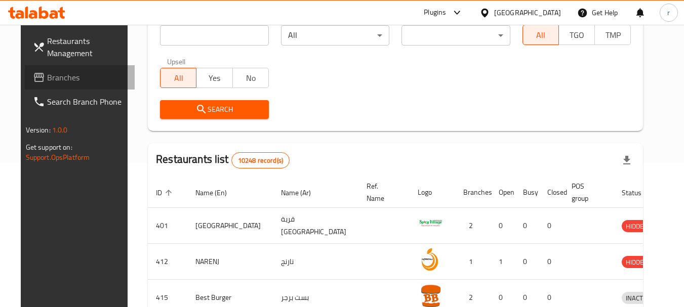
drag, startPoint x: 40, startPoint y: 80, endPoint x: 64, endPoint y: 65, distance: 28.1
click at [47, 80] on span "Branches" at bounding box center [87, 77] width 80 height 12
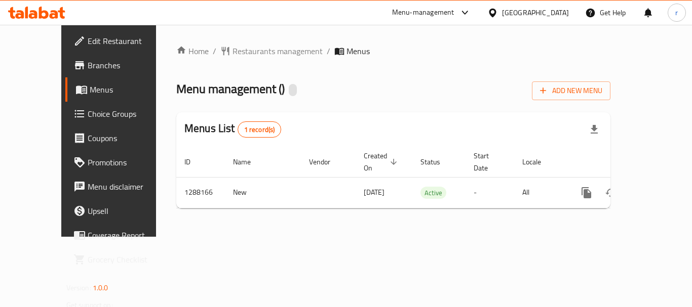
click at [232, 50] on span "Restaurants management" at bounding box center [277, 51] width 90 height 12
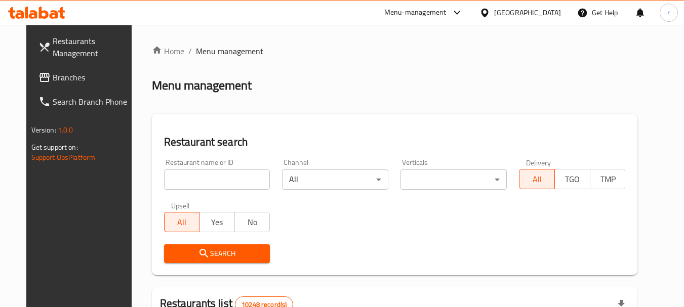
click at [200, 176] on input "search" at bounding box center [217, 180] width 106 height 20
paste input "697054"
type input "697054"
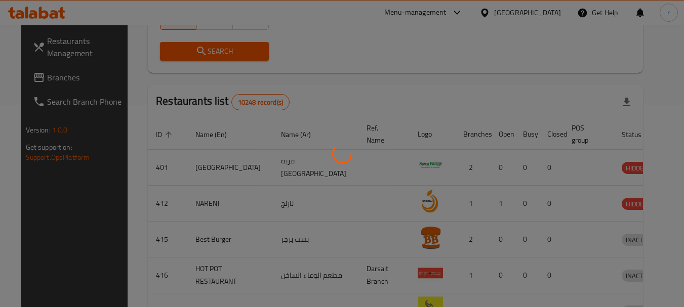
scroll to position [136, 0]
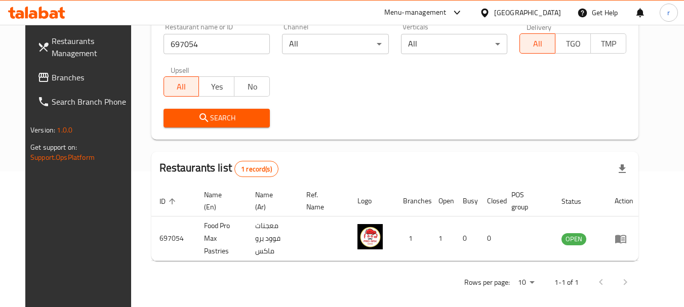
click at [544, 8] on div "[GEOGRAPHIC_DATA]" at bounding box center [527, 12] width 67 height 11
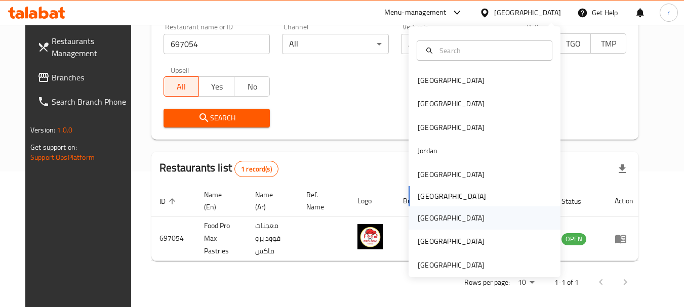
click at [418, 213] on div "[GEOGRAPHIC_DATA]" at bounding box center [451, 218] width 67 height 11
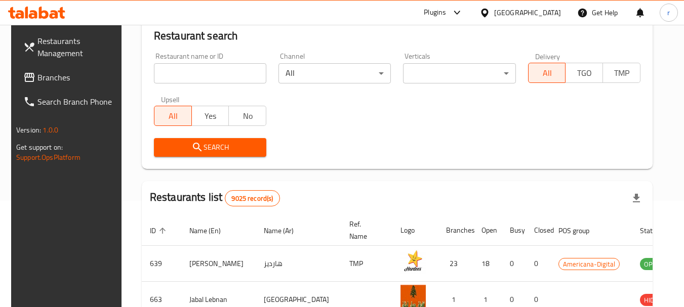
scroll to position [136, 0]
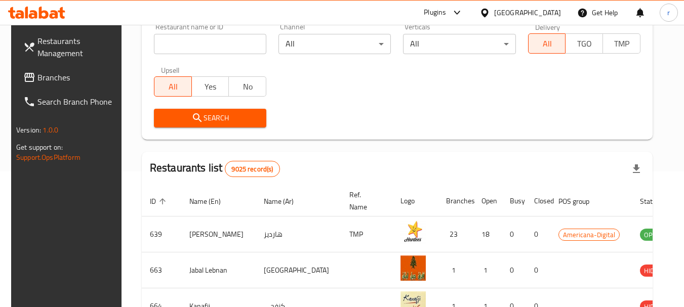
click at [44, 79] on span "Branches" at bounding box center [77, 77] width 80 height 12
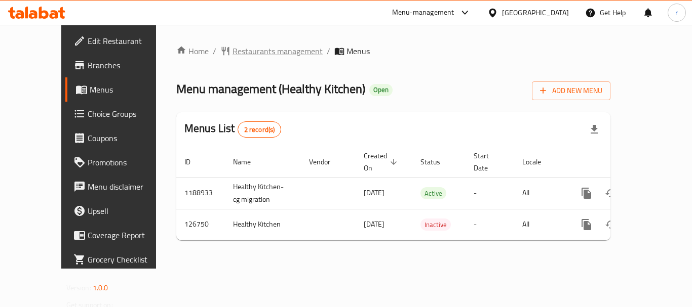
click at [262, 53] on span "Restaurants management" at bounding box center [277, 51] width 90 height 12
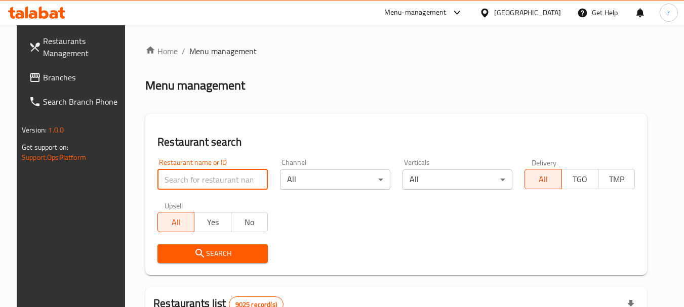
click at [187, 180] on input "search" at bounding box center [212, 180] width 110 height 20
paste input "609262"
type input "609262"
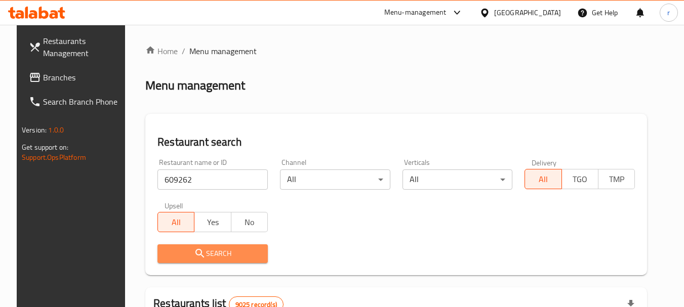
click at [179, 254] on span "Search" at bounding box center [213, 254] width 94 height 13
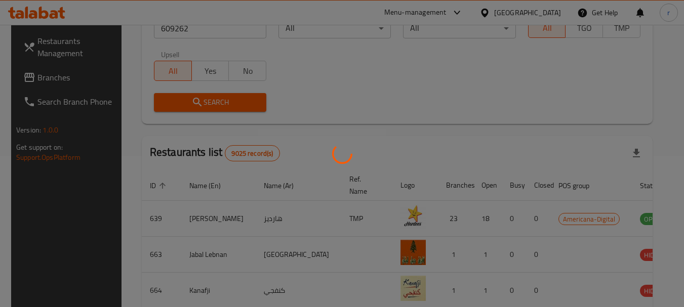
scroll to position [136, 0]
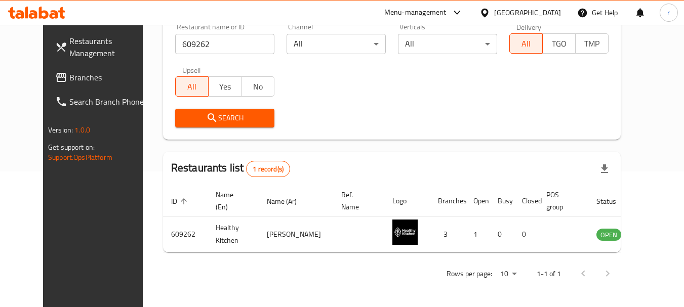
click at [560, 12] on div "[GEOGRAPHIC_DATA]" at bounding box center [527, 12] width 67 height 11
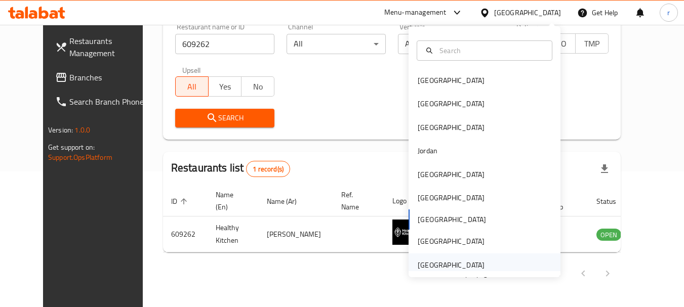
click at [456, 269] on div "[GEOGRAPHIC_DATA]" at bounding box center [451, 265] width 67 height 11
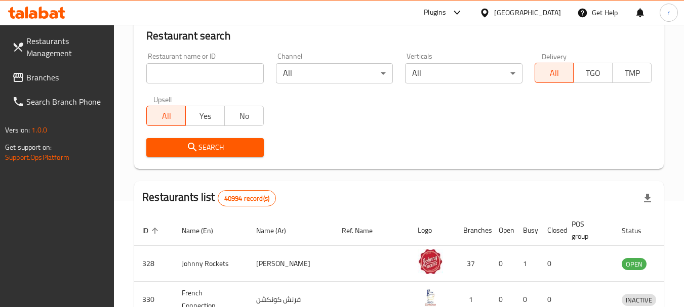
scroll to position [136, 0]
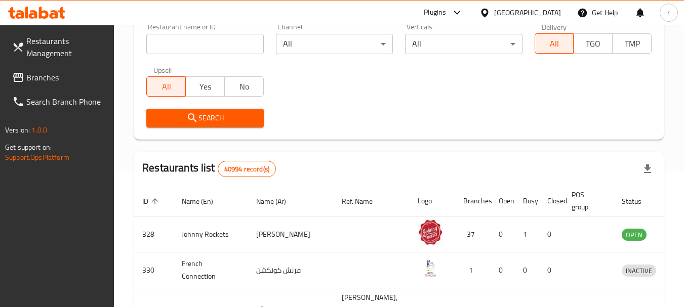
click at [45, 81] on span "Branches" at bounding box center [66, 77] width 80 height 12
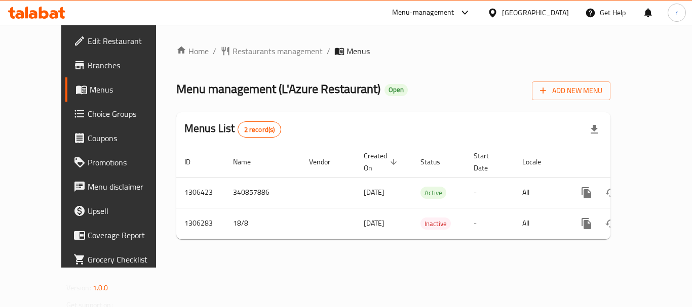
click at [233, 53] on span "Restaurants management" at bounding box center [277, 51] width 90 height 12
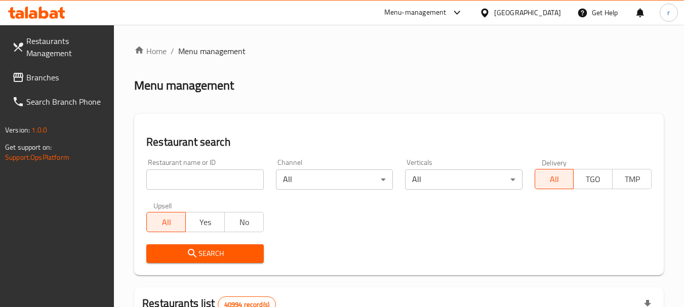
click at [207, 183] on input "search" at bounding box center [204, 180] width 117 height 20
paste input "704005"
type input "704005"
drag, startPoint x: 201, startPoint y: 253, endPoint x: 231, endPoint y: 213, distance: 50.2
click at [204, 256] on span "Search" at bounding box center [204, 254] width 101 height 13
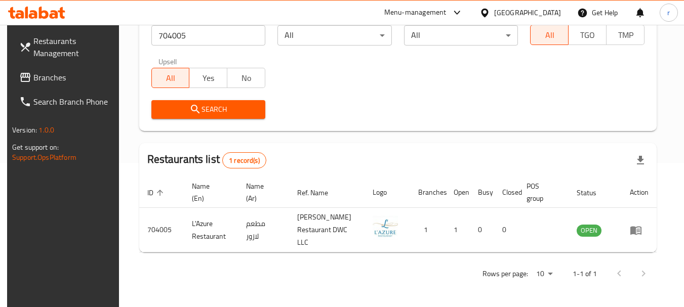
scroll to position [144, 0]
